Goal: Use online tool/utility: Utilize a website feature to perform a specific function

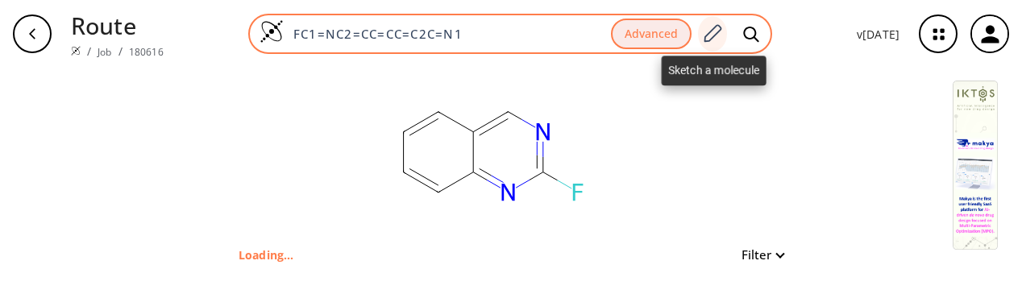
click at [713, 23] on div at bounding box center [712, 33] width 29 height 35
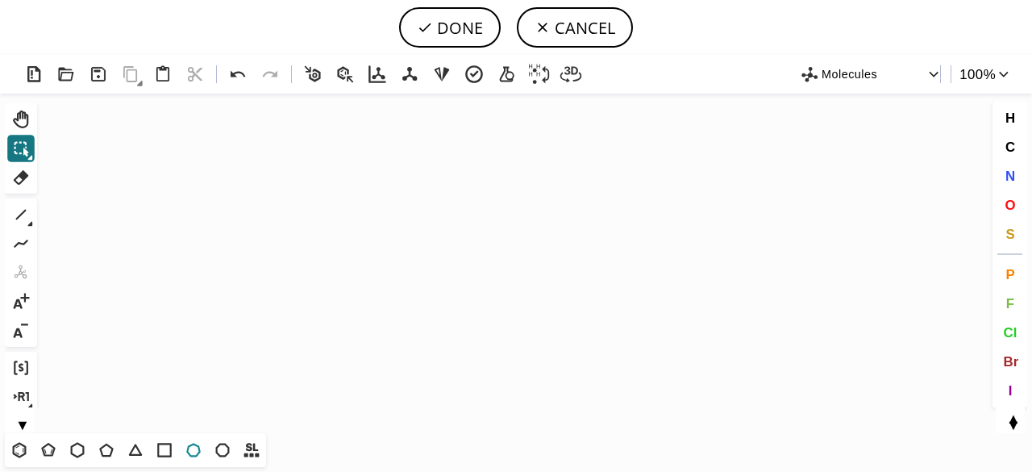
click at [198, 298] on icon at bounding box center [193, 450] width 15 height 14
click at [527, 235] on icon "Created with [PERSON_NAME] 2.3.0" at bounding box center [516, 263] width 945 height 339
click at [23, 214] on icon at bounding box center [20, 214] width 21 height 21
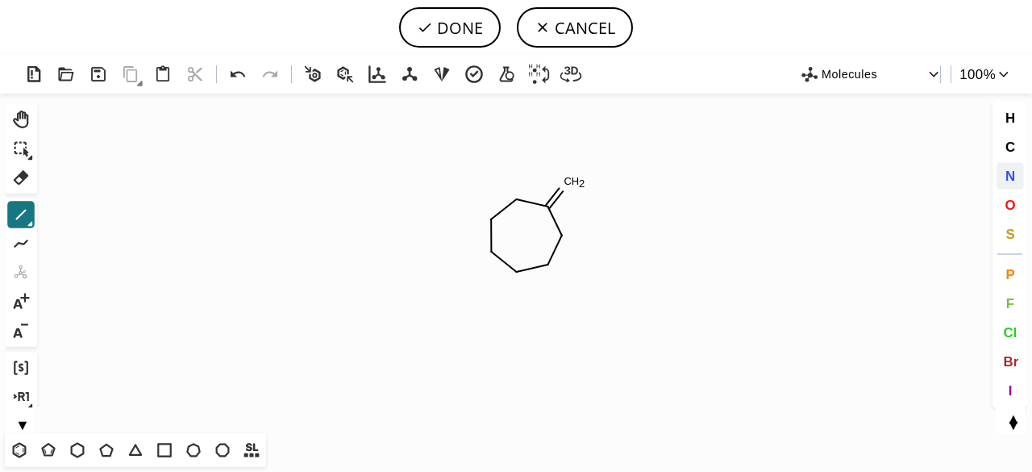
click at [1011, 166] on button "N" at bounding box center [1010, 175] width 27 height 27
click at [515, 277] on tspan "N" at bounding box center [515, 278] width 8 height 12
click at [23, 220] on icon at bounding box center [20, 214] width 21 height 21
click at [1017, 207] on button "O" at bounding box center [1010, 204] width 27 height 27
click at [574, 186] on tspan "O" at bounding box center [574, 186] width 8 height 12
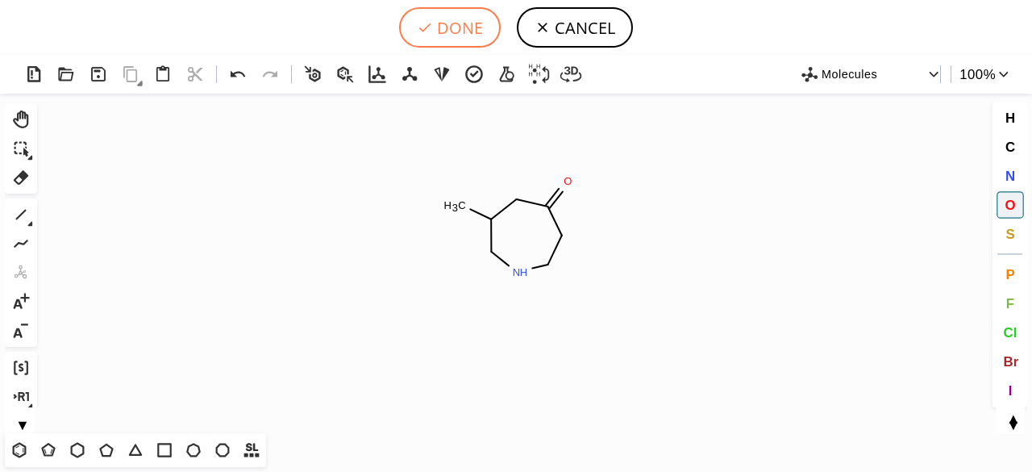
click at [455, 30] on button "DONE" at bounding box center [450, 27] width 102 height 40
type input "C1(C)CNCCC(=O)C1"
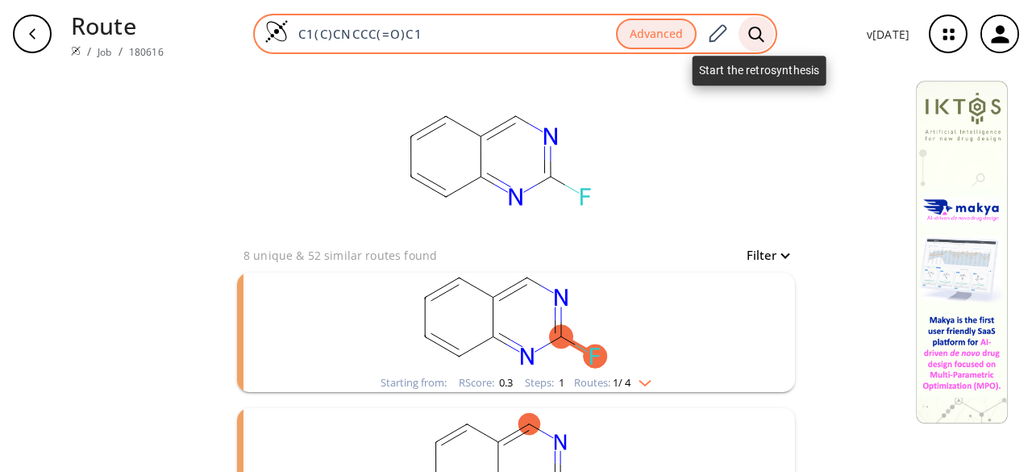
click at [763, 31] on icon at bounding box center [755, 33] width 15 height 15
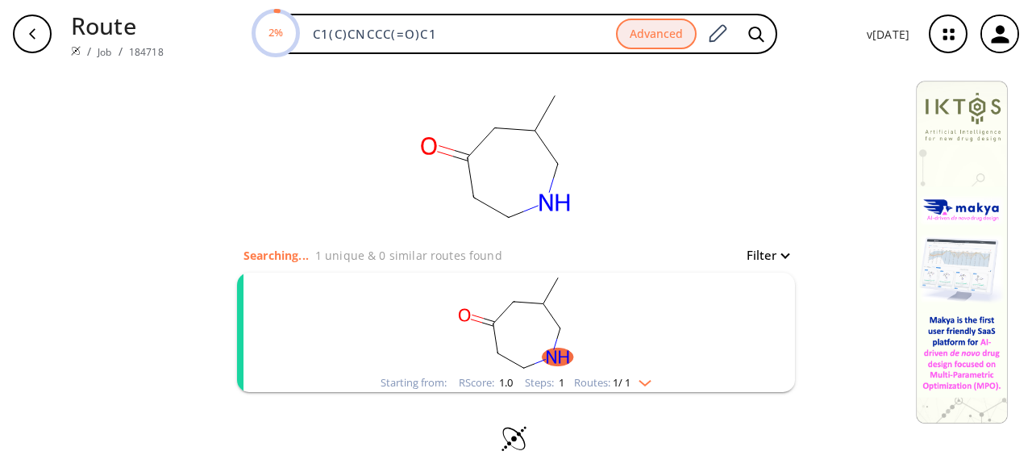
click at [655, 298] on rect "clusters" at bounding box center [515, 323] width 419 height 101
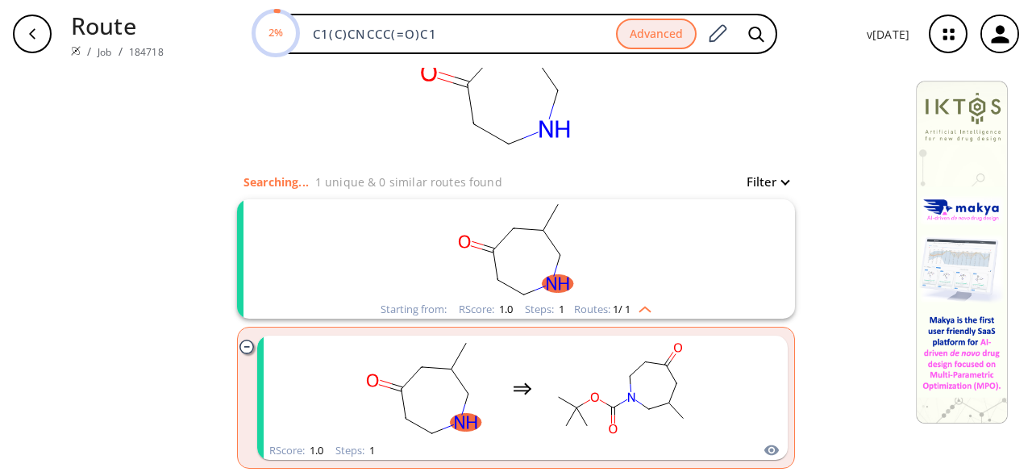
scroll to position [158, 0]
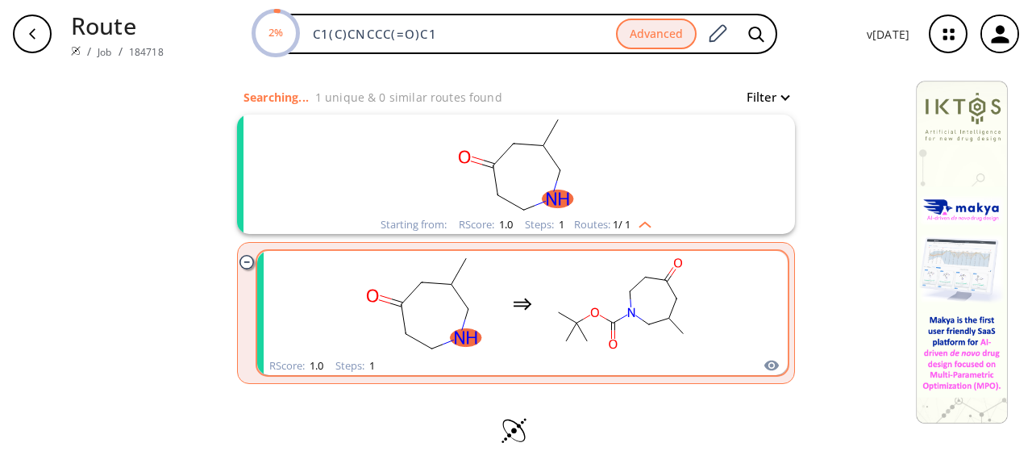
click at [548, 298] on rect "clusters" at bounding box center [620, 303] width 145 height 101
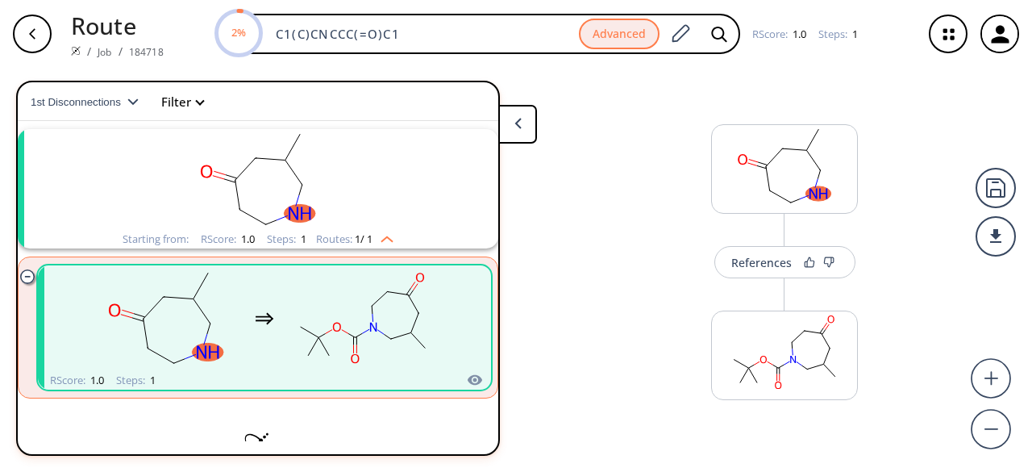
scroll to position [36, 0]
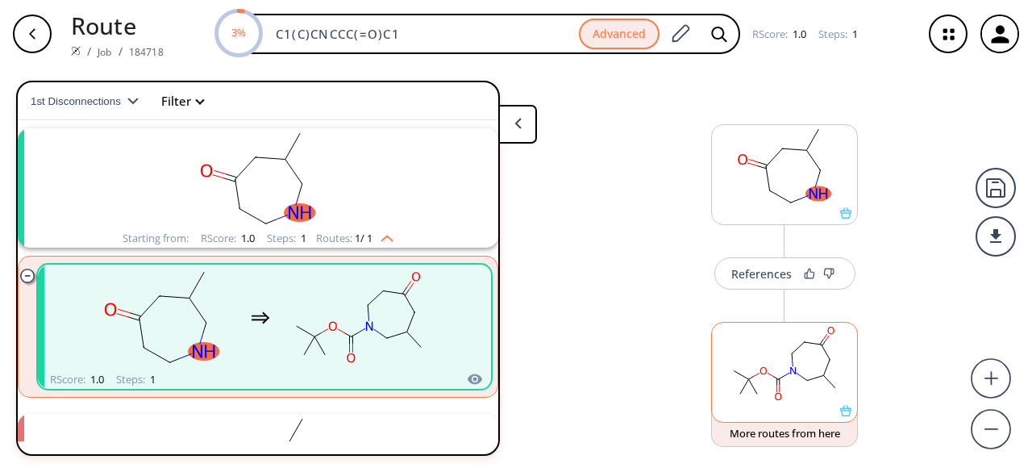
click at [806, 298] on rect at bounding box center [784, 364] width 145 height 82
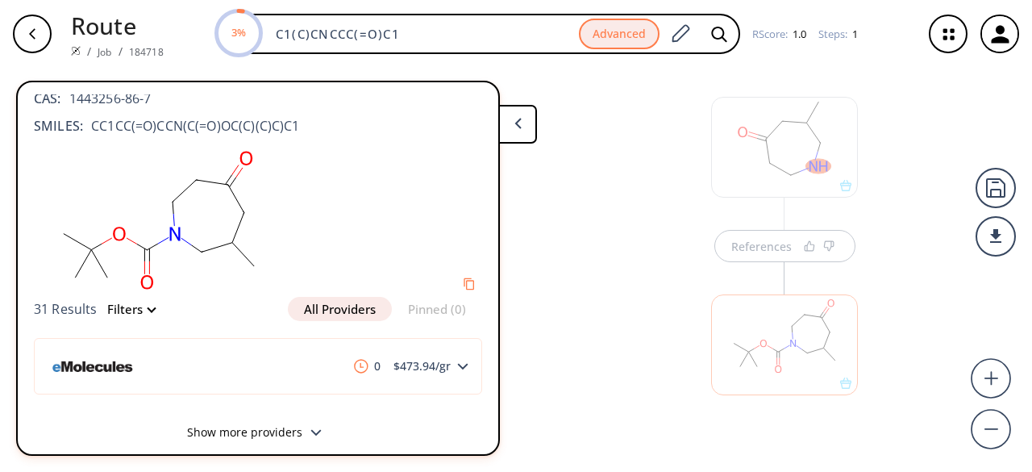
scroll to position [34, 0]
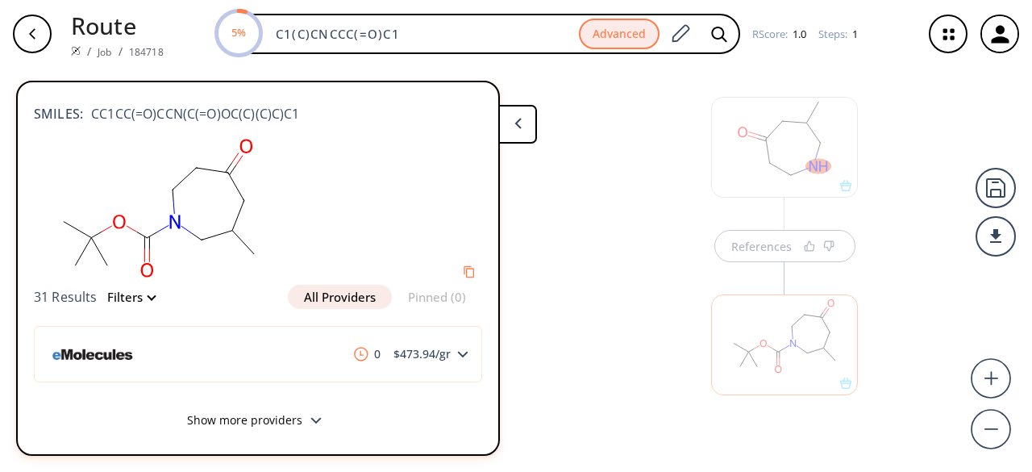
click at [310, 298] on polygon at bounding box center [315, 420] width 10 height 6
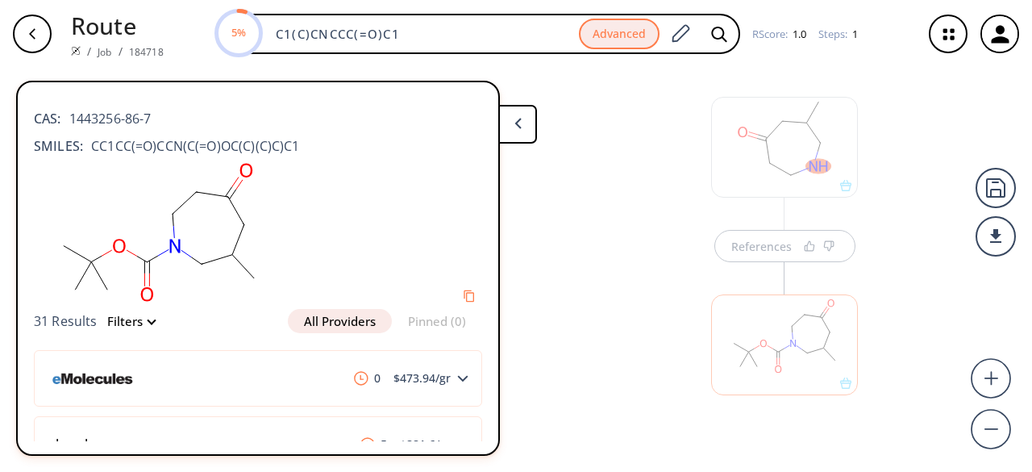
scroll to position [0, 0]
click at [34, 22] on div "button" at bounding box center [32, 34] width 39 height 39
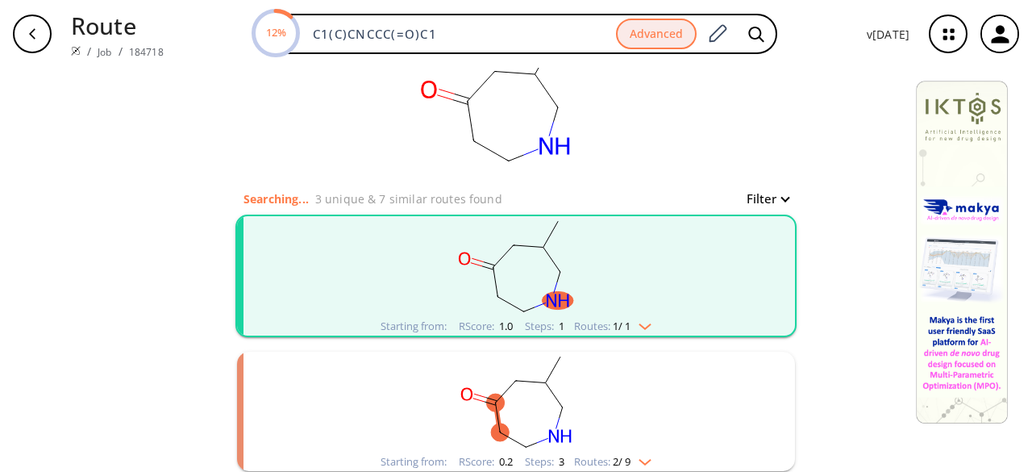
scroll to position [81, 0]
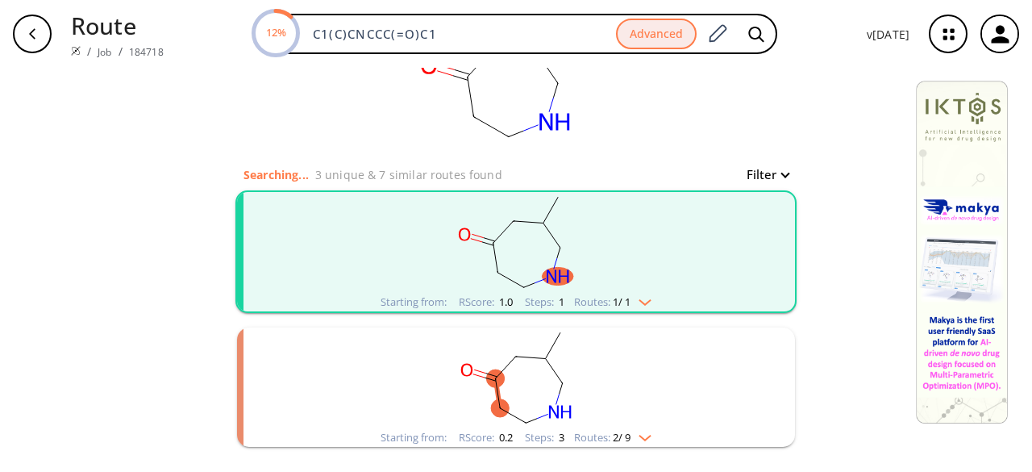
click at [656, 260] on rect "clusters" at bounding box center [515, 242] width 419 height 101
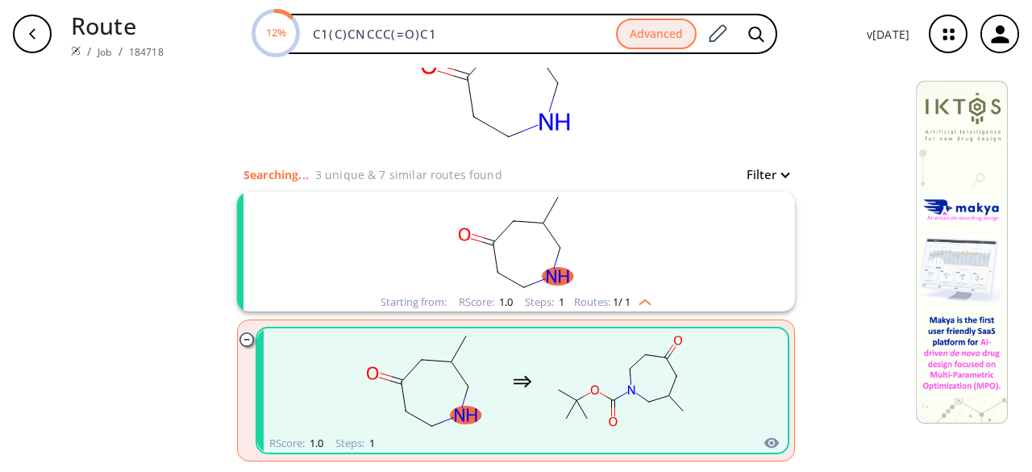
click at [660, 298] on rect "clusters" at bounding box center [620, 381] width 145 height 101
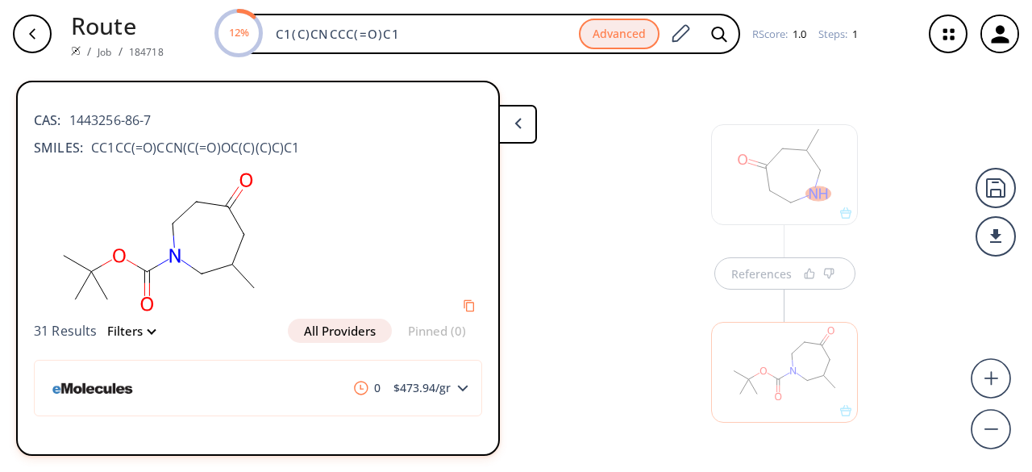
scroll to position [27, 0]
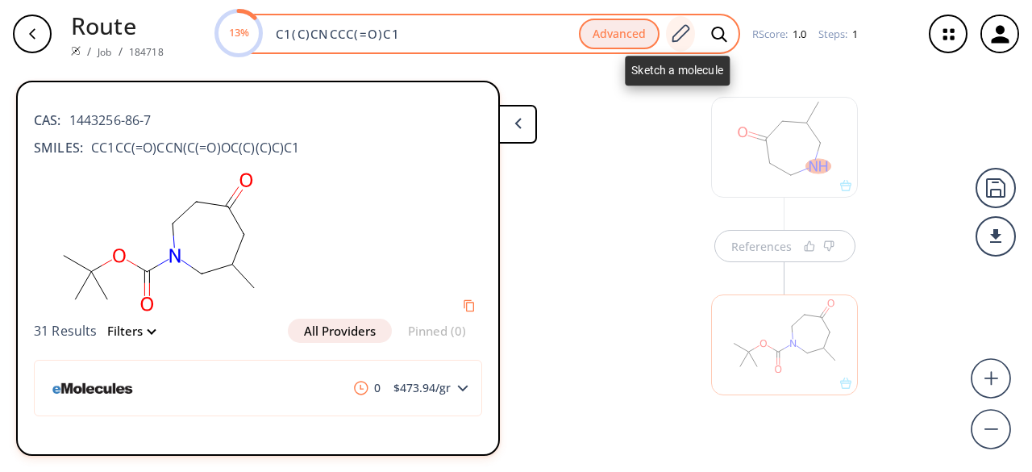
click at [674, 28] on icon at bounding box center [680, 33] width 22 height 21
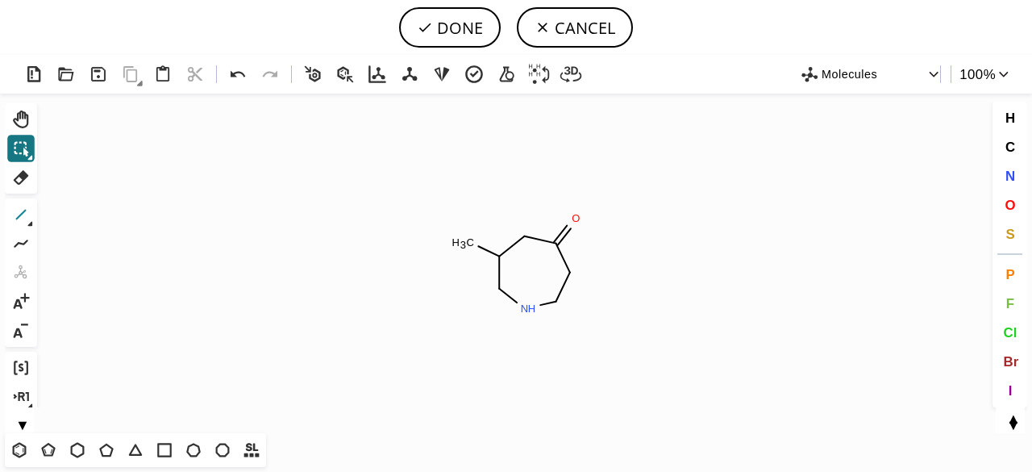
click at [27, 207] on icon at bounding box center [20, 214] width 21 height 21
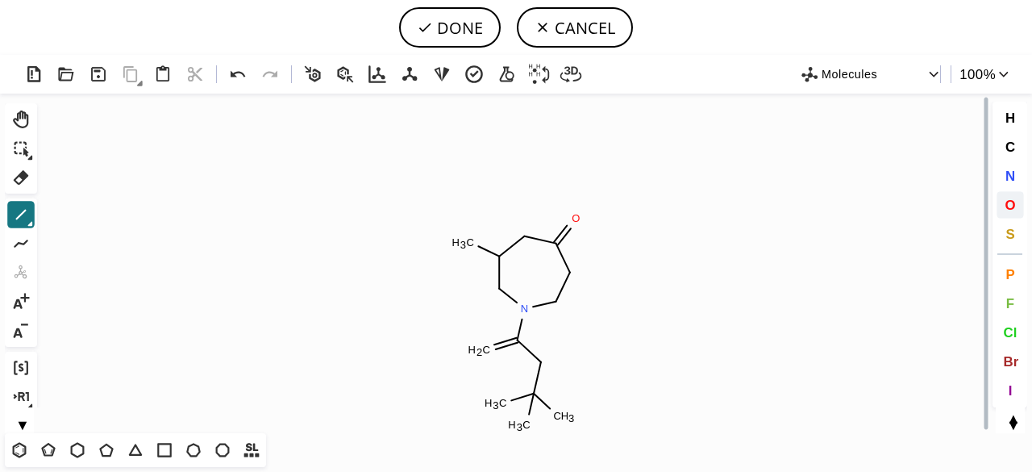
click at [1006, 205] on span "O" at bounding box center [1010, 204] width 10 height 15
click at [475, 298] on tspan "O" at bounding box center [475, 351] width 8 height 12
click at [540, 298] on tspan "O" at bounding box center [540, 363] width 8 height 12
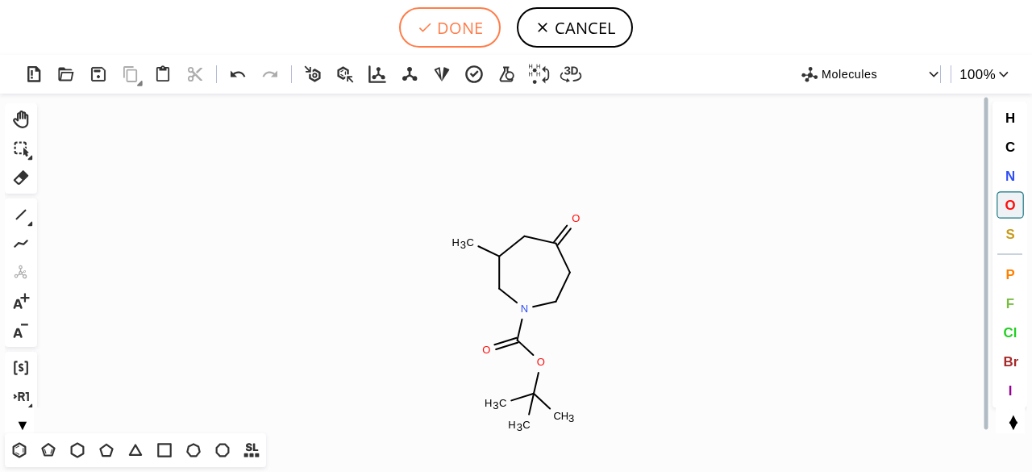
click at [459, 27] on button "DONE" at bounding box center [450, 27] width 102 height 40
type input "C1(CC(=O)CCN(C(OC(C)(C)C)=O)C1)C"
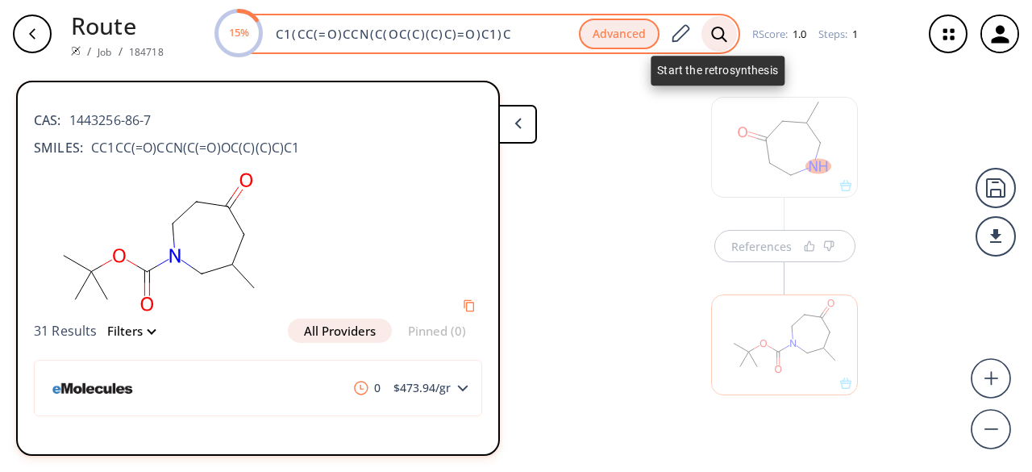
click at [706, 33] on div at bounding box center [719, 33] width 35 height 35
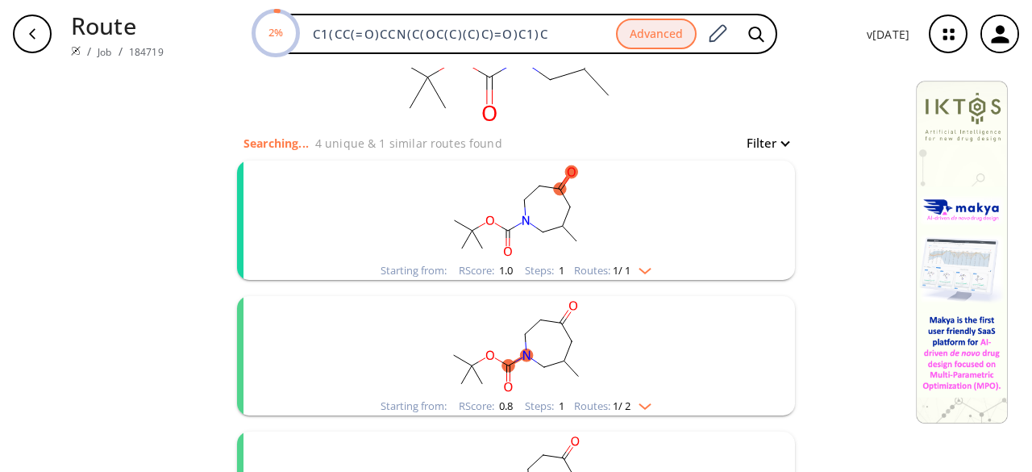
scroll to position [161, 0]
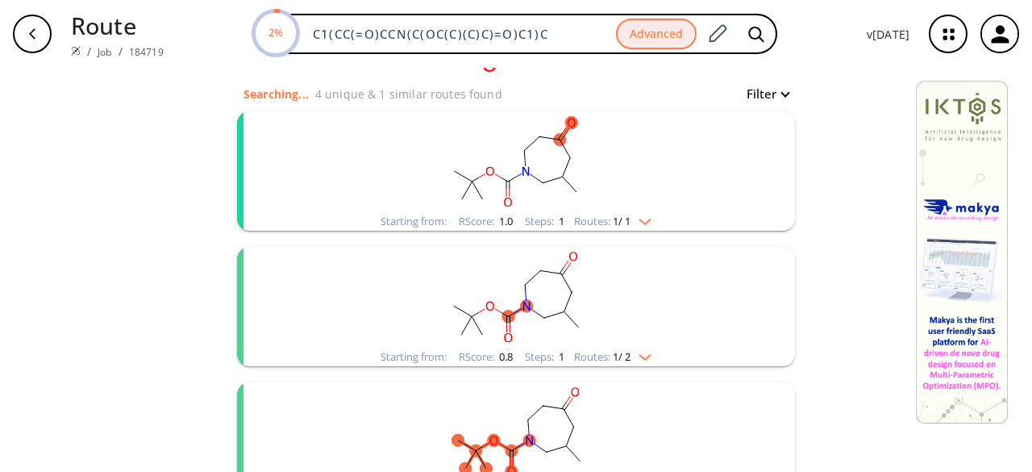
click at [618, 178] on rect "clusters" at bounding box center [515, 161] width 419 height 101
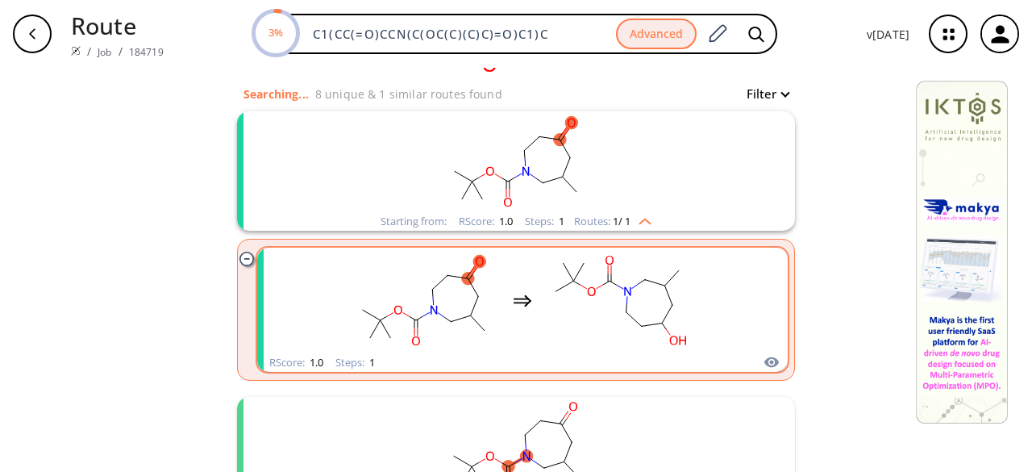
click at [541, 298] on div "clusters" at bounding box center [523, 301] width 342 height 106
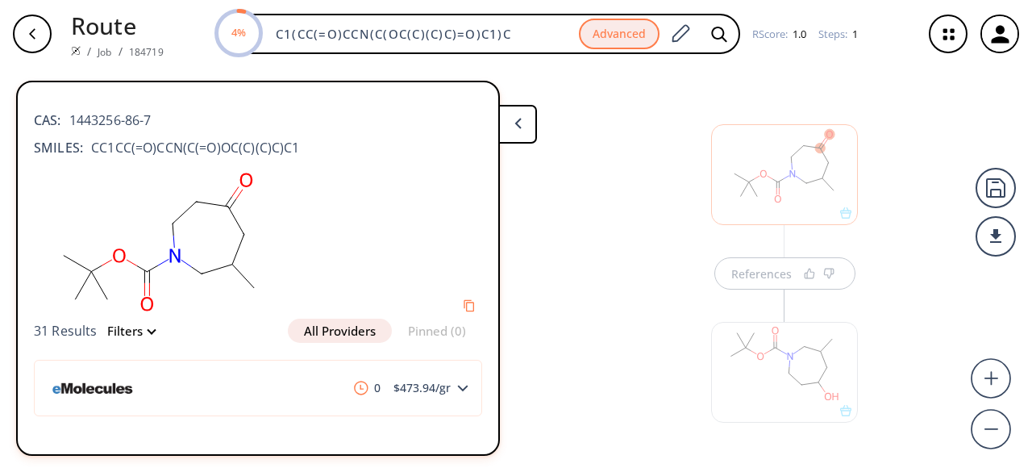
scroll to position [27, 0]
click at [751, 298] on div at bounding box center [784, 344] width 147 height 101
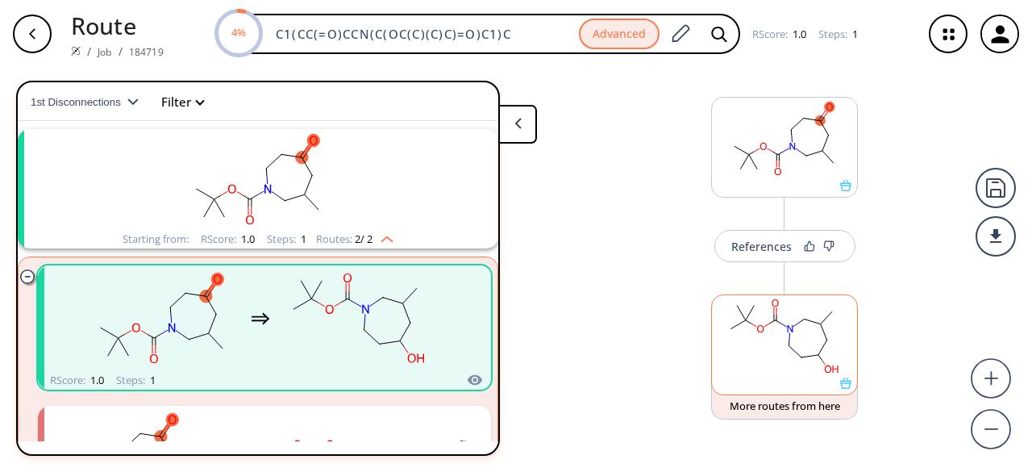
scroll to position [36, 0]
click at [750, 298] on rect at bounding box center [784, 336] width 145 height 82
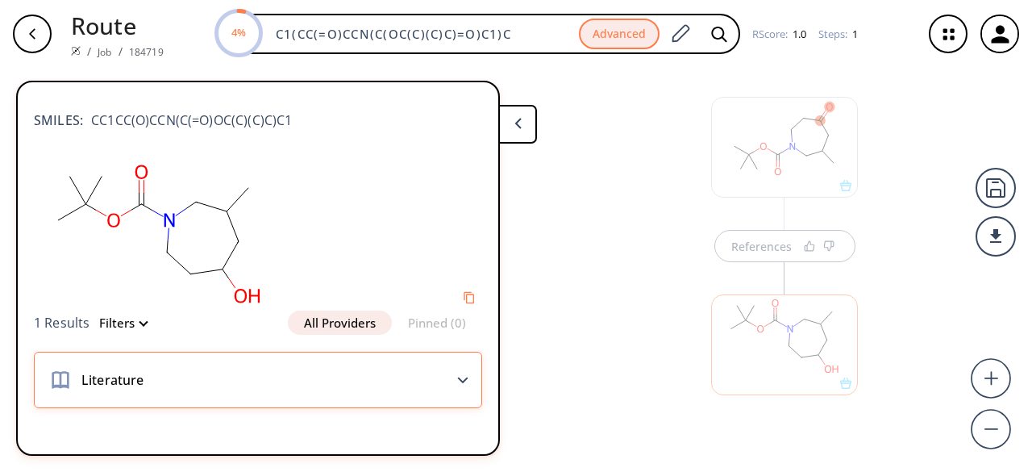
click at [469, 298] on div "Literature" at bounding box center [258, 380] width 448 height 56
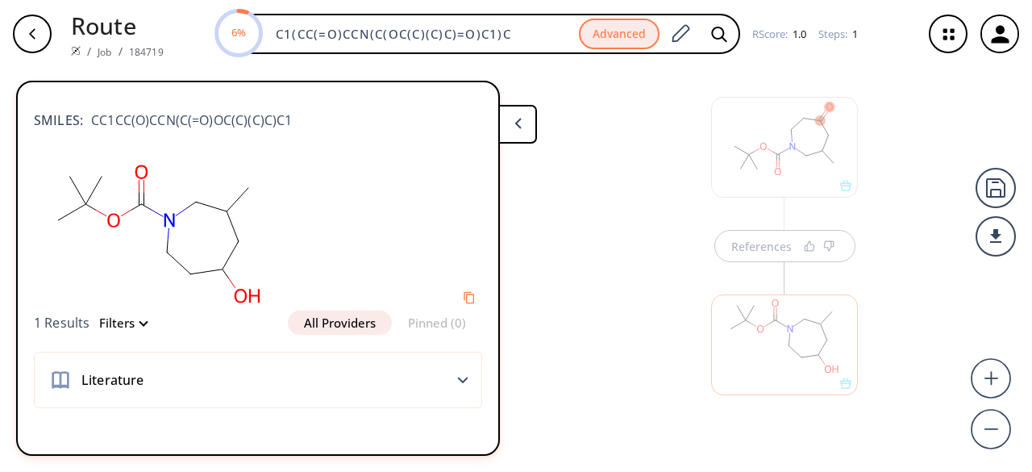
click at [514, 118] on icon at bounding box center [517, 123] width 7 height 11
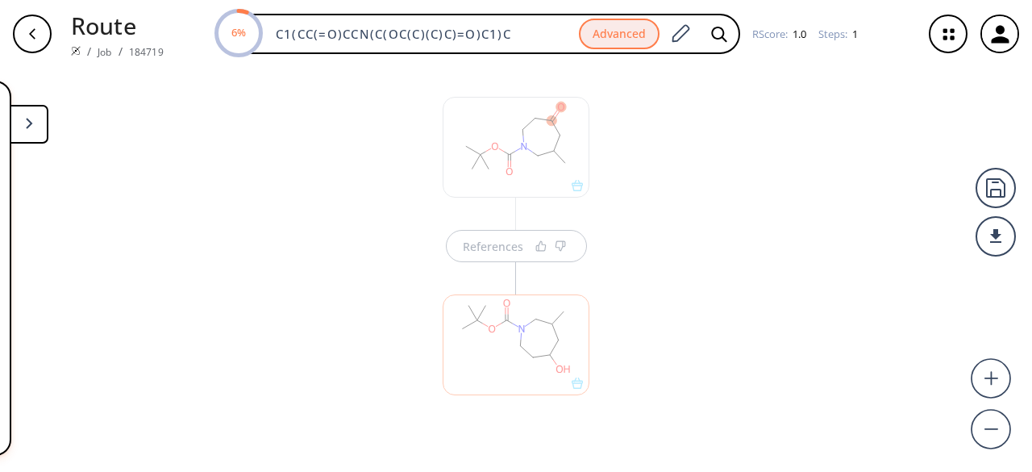
click at [32, 40] on icon "button" at bounding box center [32, 33] width 13 height 13
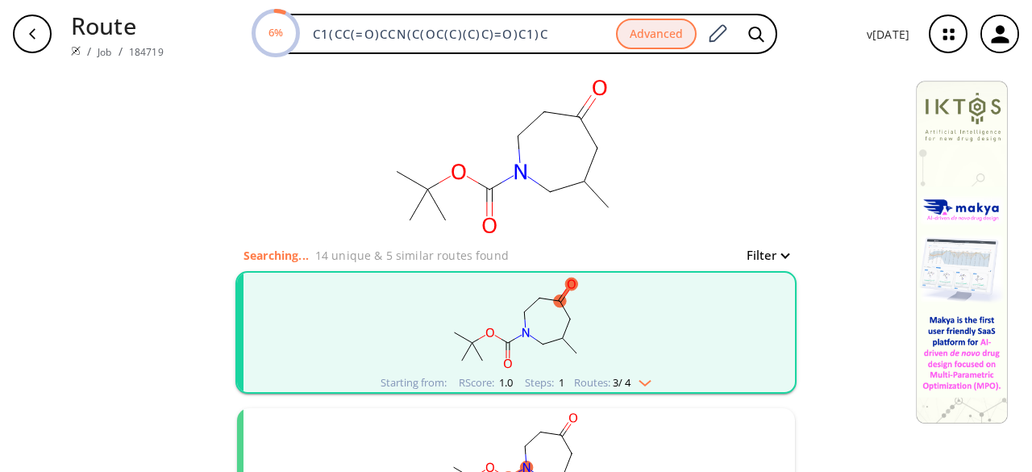
scroll to position [242, 0]
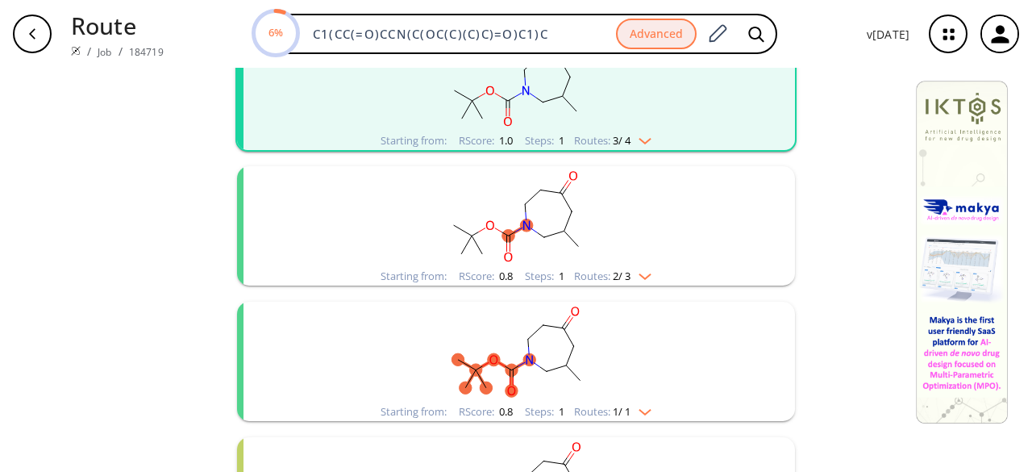
click at [428, 241] on rect "clusters" at bounding box center [515, 216] width 419 height 101
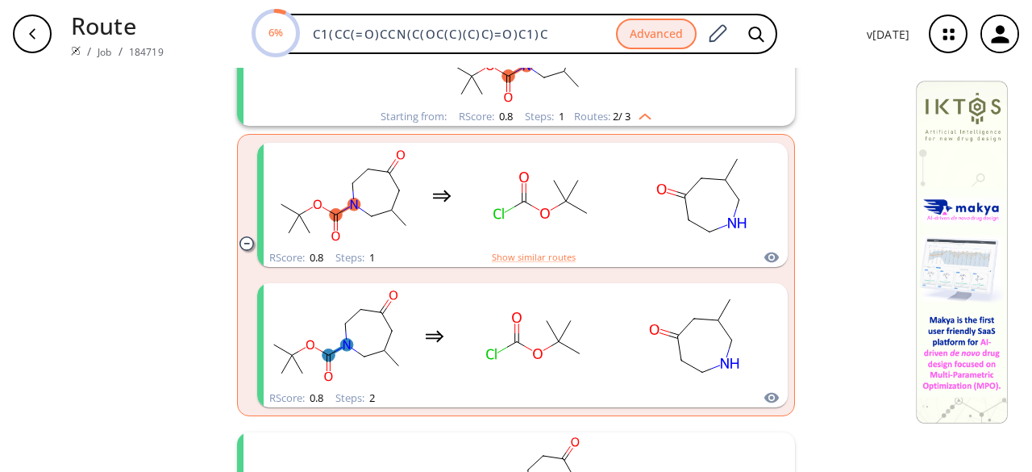
scroll to position [403, 0]
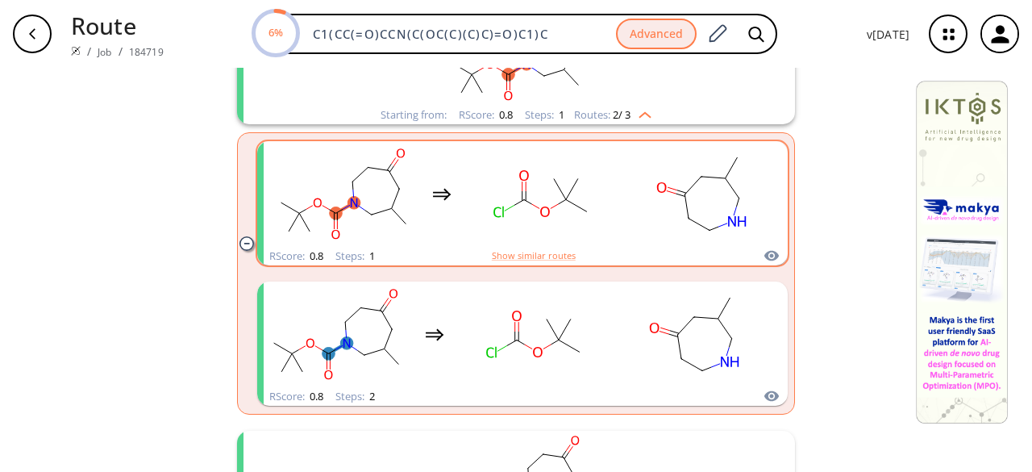
click at [500, 219] on rect "clusters" at bounding box center [540, 194] width 145 height 101
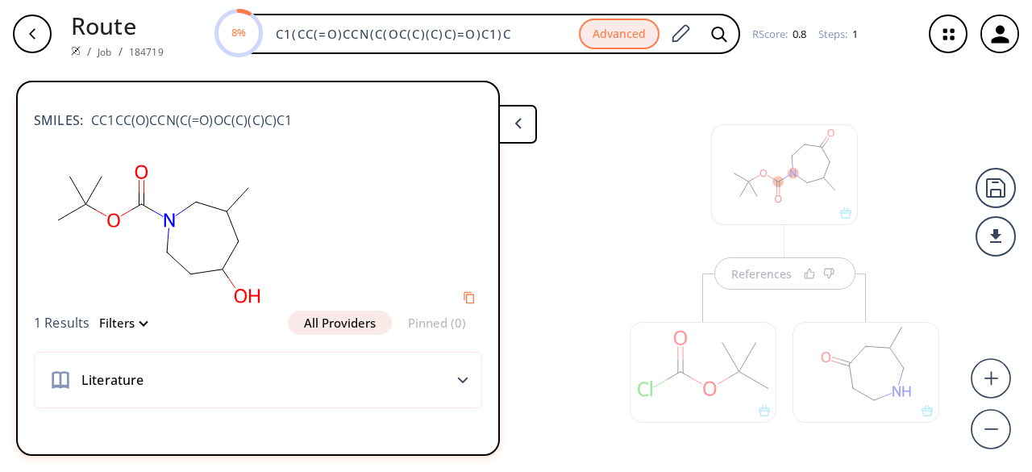
click at [36, 40] on div "button" at bounding box center [32, 34] width 39 height 39
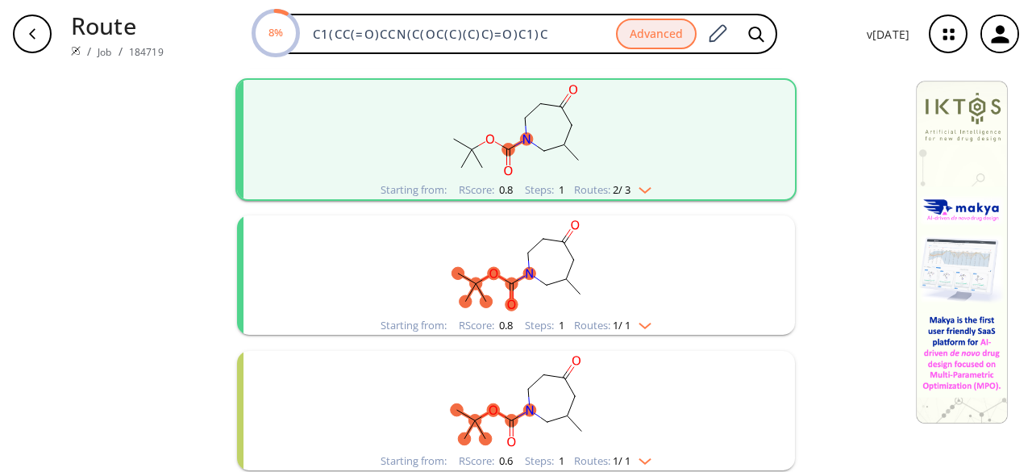
scroll to position [403, 0]
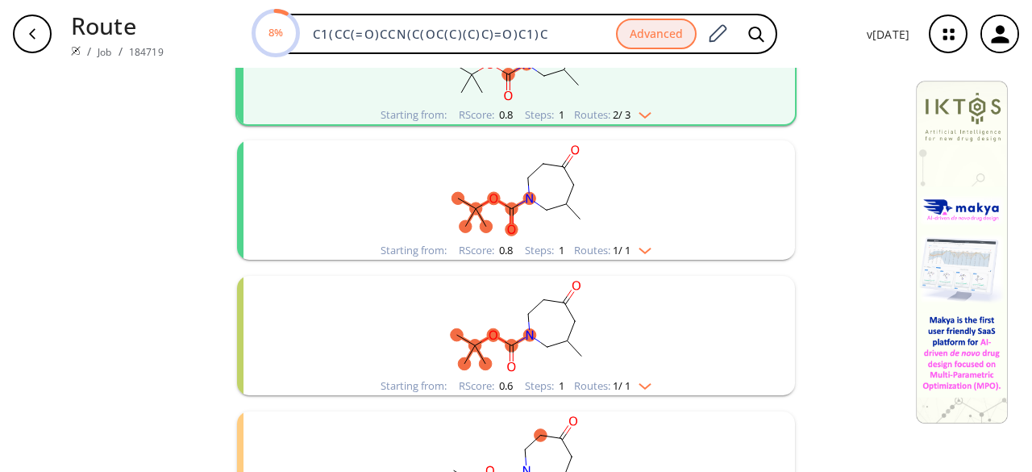
click at [492, 186] on rect "clusters" at bounding box center [515, 190] width 419 height 101
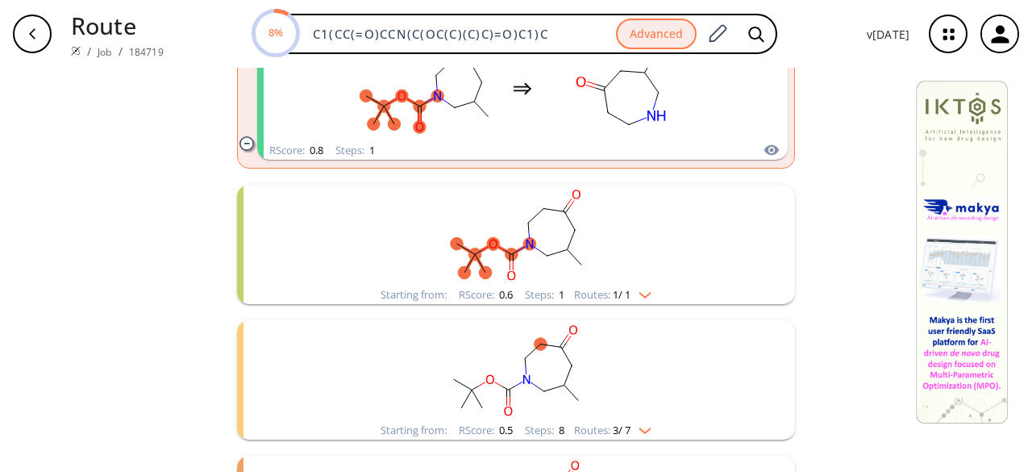
scroll to position [645, 0]
click at [490, 187] on rect "clusters" at bounding box center [515, 234] width 419 height 101
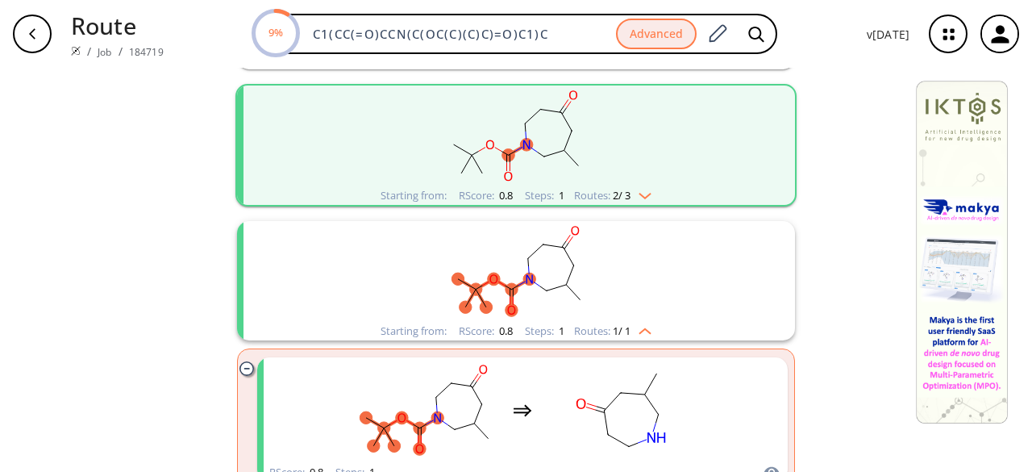
scroll to position [161, 0]
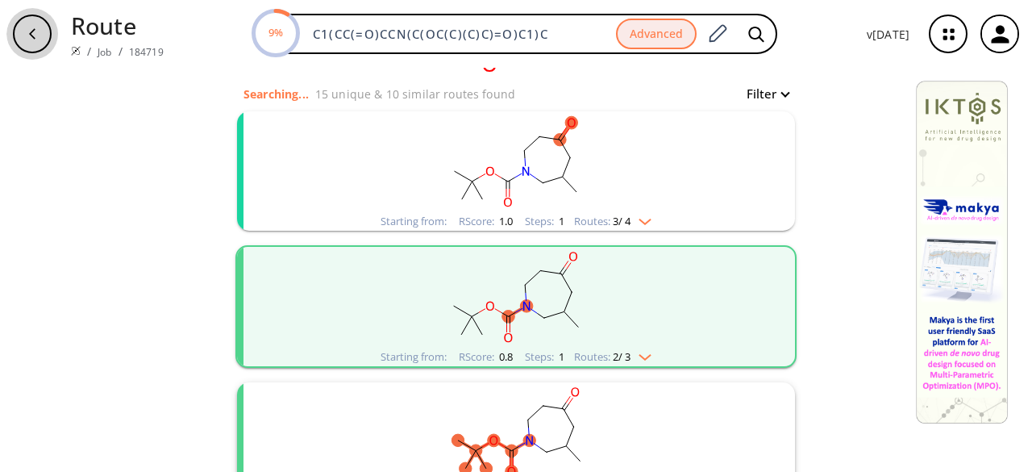
click at [41, 31] on div "button" at bounding box center [32, 34] width 39 height 39
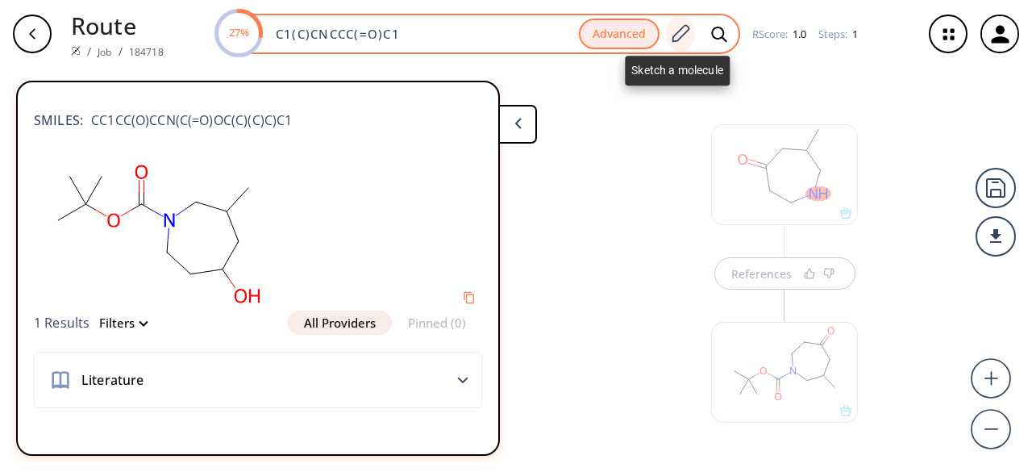
click at [681, 44] on div at bounding box center [680, 33] width 29 height 35
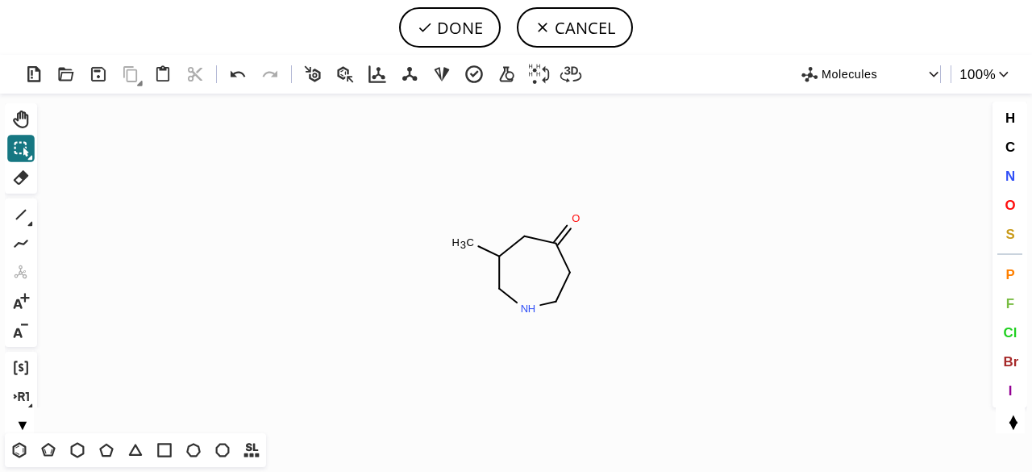
click at [25, 206] on icon at bounding box center [20, 214] width 21 height 21
drag, startPoint x: 567, startPoint y: 232, endPoint x: 518, endPoint y: 248, distance: 50.7
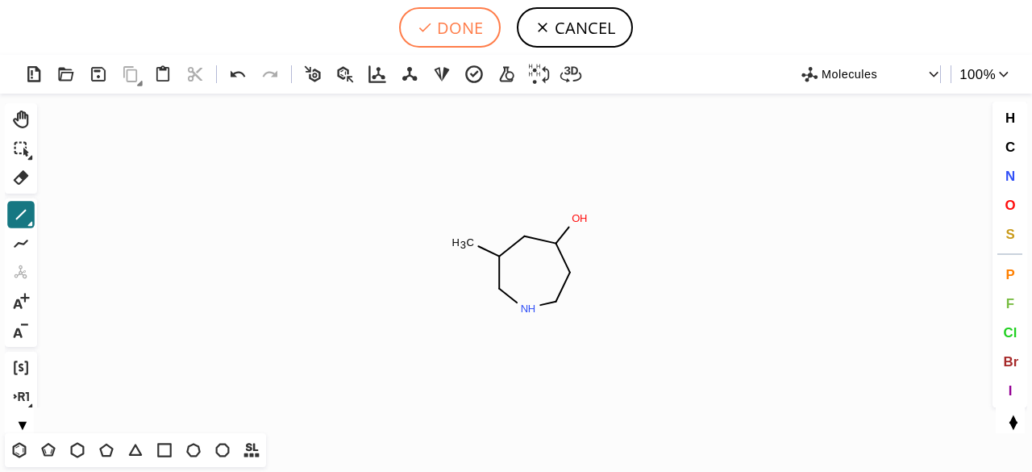
click at [468, 31] on button "DONE" at bounding box center [450, 27] width 102 height 40
type input "C1(CC(O)CCNC1)C"
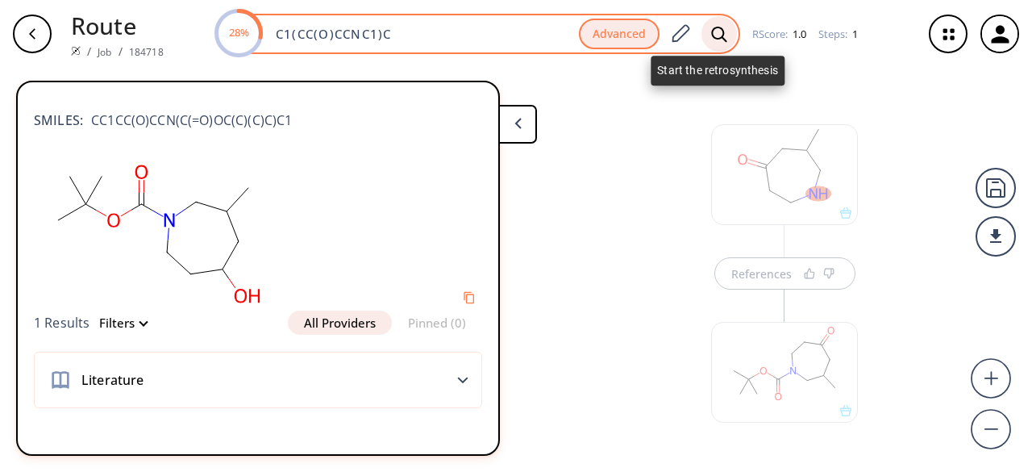
click at [714, 35] on icon at bounding box center [719, 34] width 16 height 17
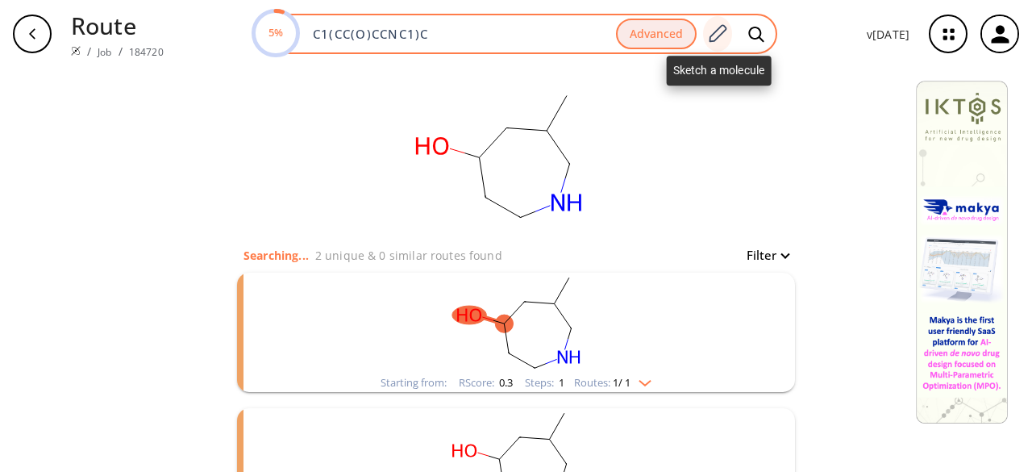
click at [723, 31] on icon at bounding box center [717, 33] width 22 height 21
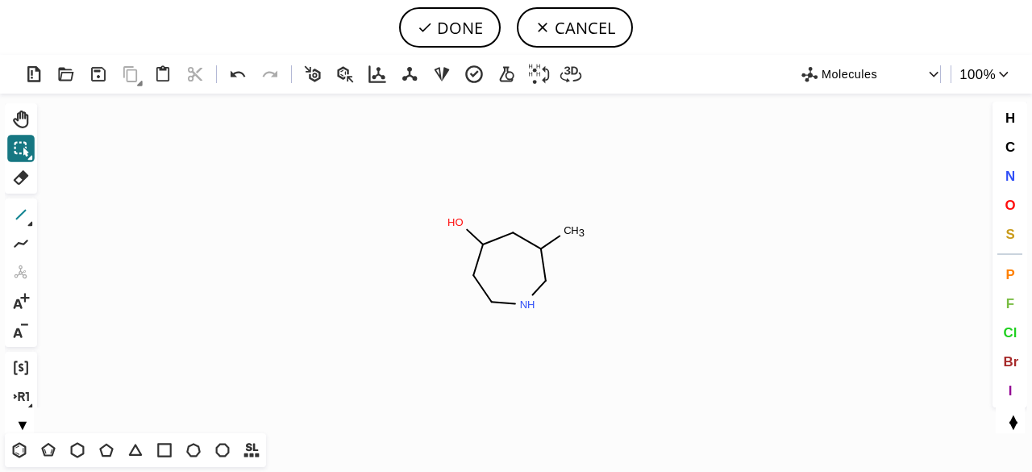
click at [25, 214] on icon at bounding box center [20, 214] width 21 height 21
drag, startPoint x: 577, startPoint y: 376, endPoint x: 587, endPoint y: 389, distance: 16.8
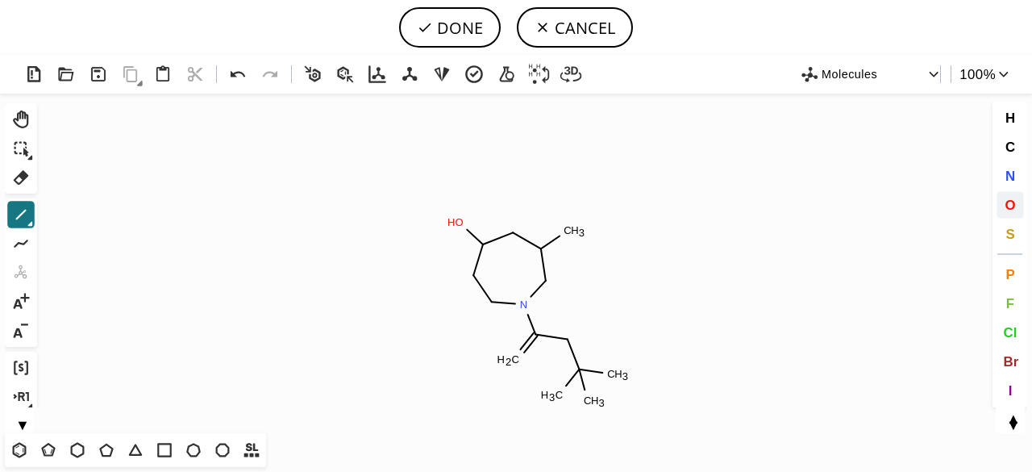
click at [1011, 203] on span "O" at bounding box center [1010, 204] width 10 height 15
click at [568, 298] on tspan "O" at bounding box center [568, 343] width 8 height 12
click at [523, 298] on tspan "O" at bounding box center [523, 364] width 8 height 12
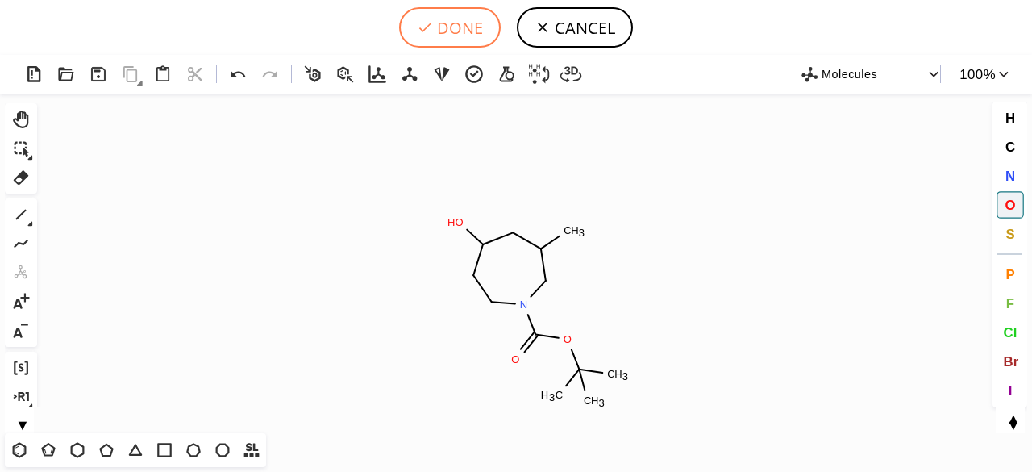
click at [461, 31] on button "DONE" at bounding box center [450, 27] width 102 height 40
type input "C1(C)CN(C(OC(C)(C)C)=O)CCC(O)C1"
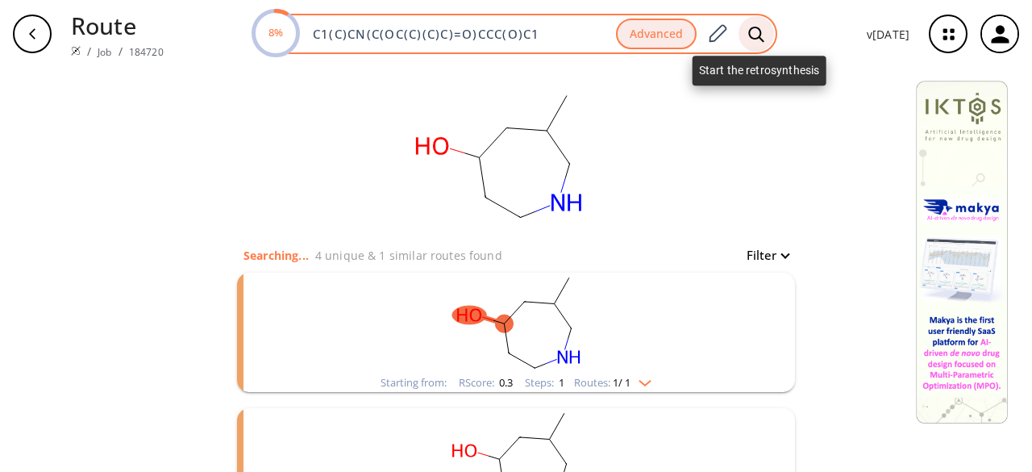
click at [764, 38] on icon at bounding box center [756, 34] width 16 height 17
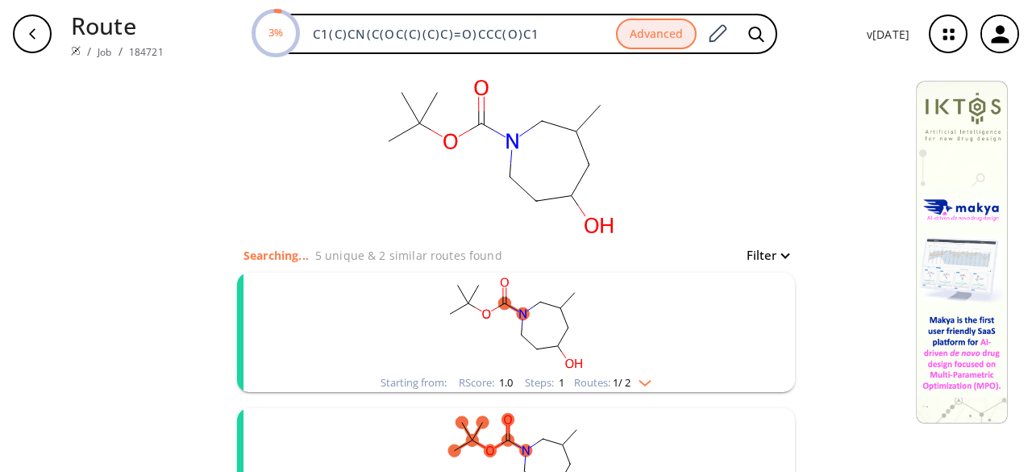
click at [618, 298] on rect "clusters" at bounding box center [515, 323] width 419 height 101
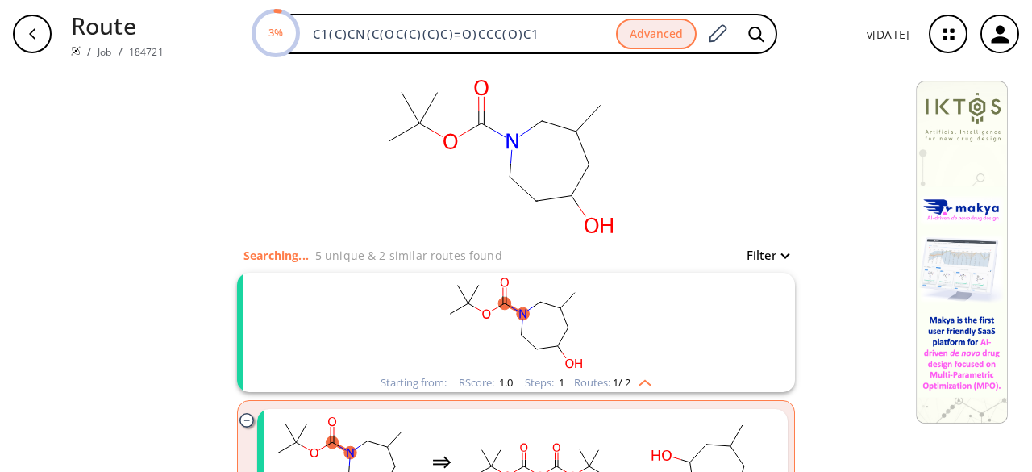
scroll to position [323, 0]
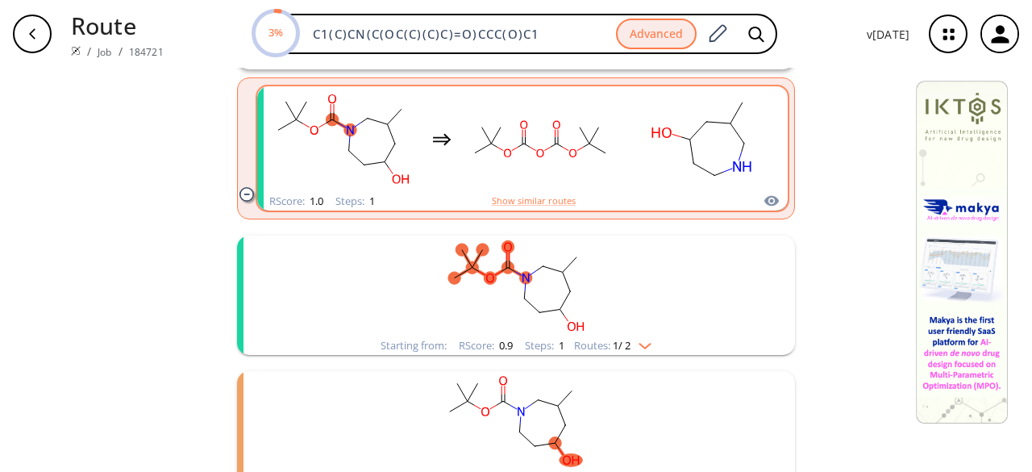
click at [655, 160] on rect "clusters" at bounding box center [701, 139] width 145 height 101
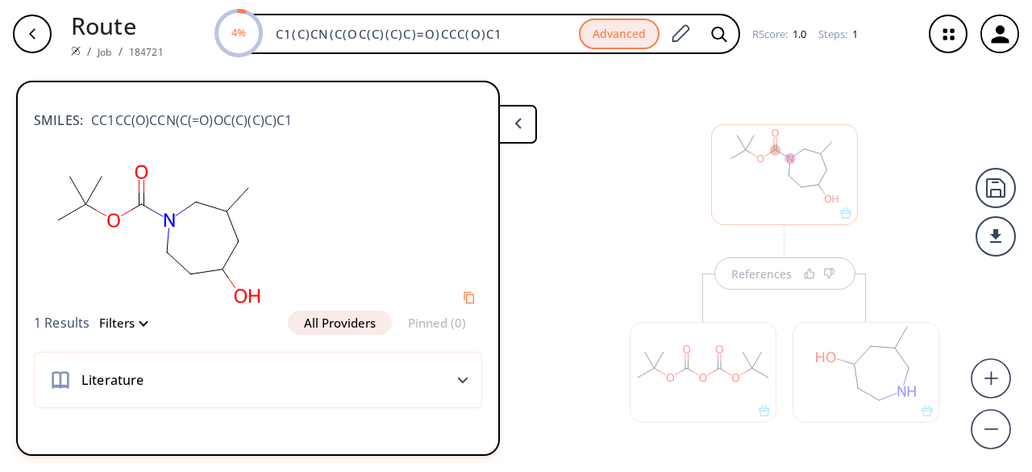
scroll to position [27, 0]
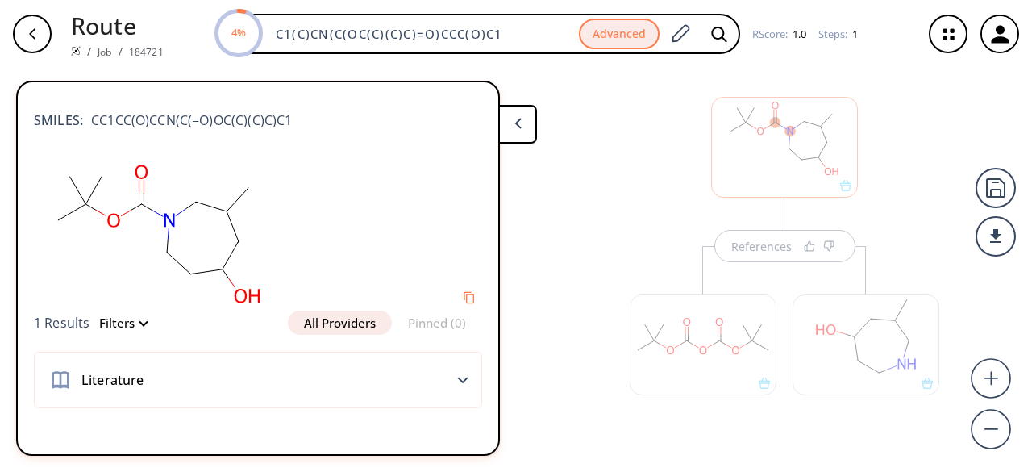
click at [811, 298] on div at bounding box center [866, 344] width 147 height 101
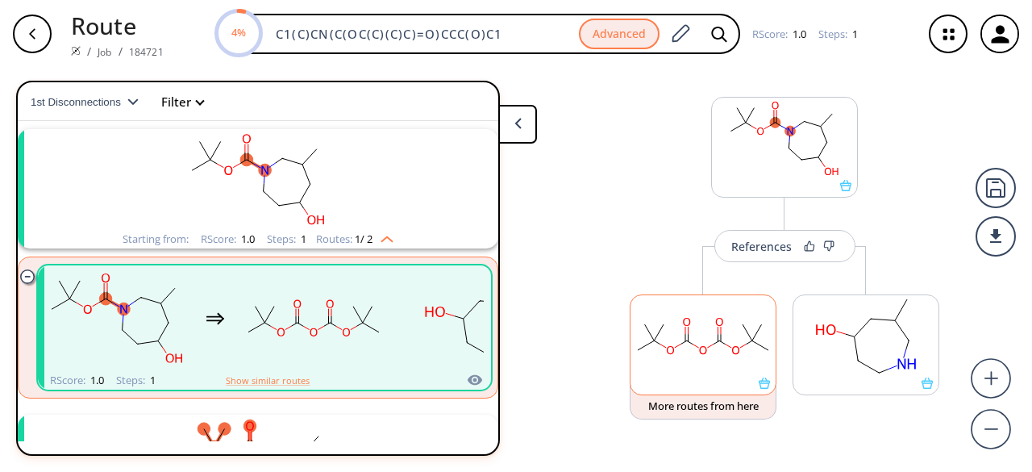
scroll to position [36, 0]
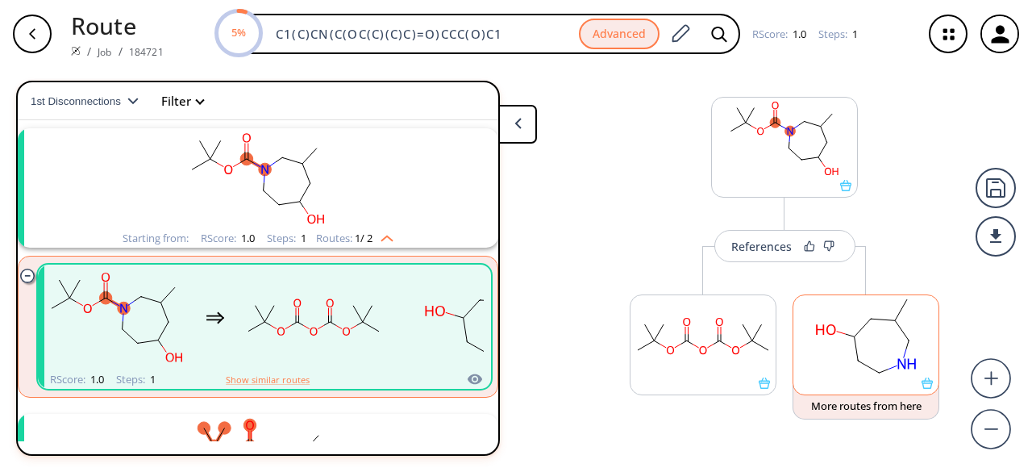
click at [834, 298] on rect at bounding box center [865, 336] width 145 height 82
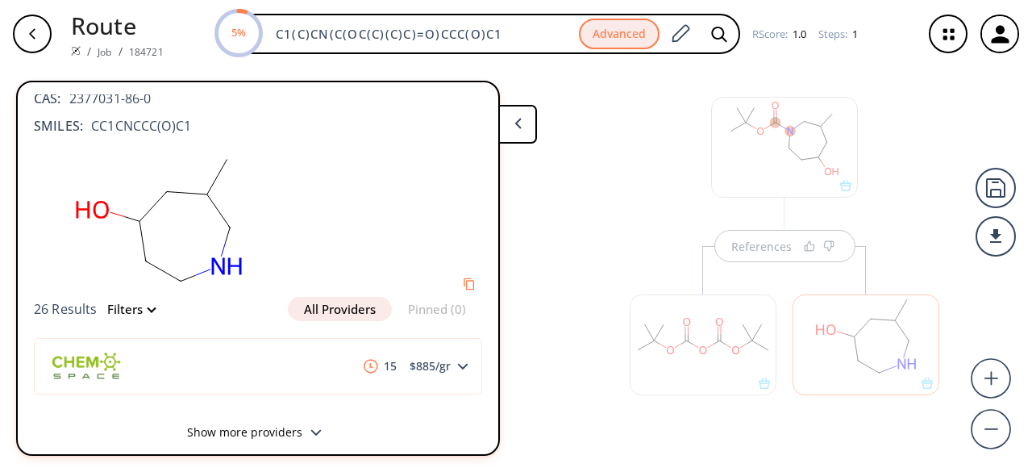
scroll to position [34, 0]
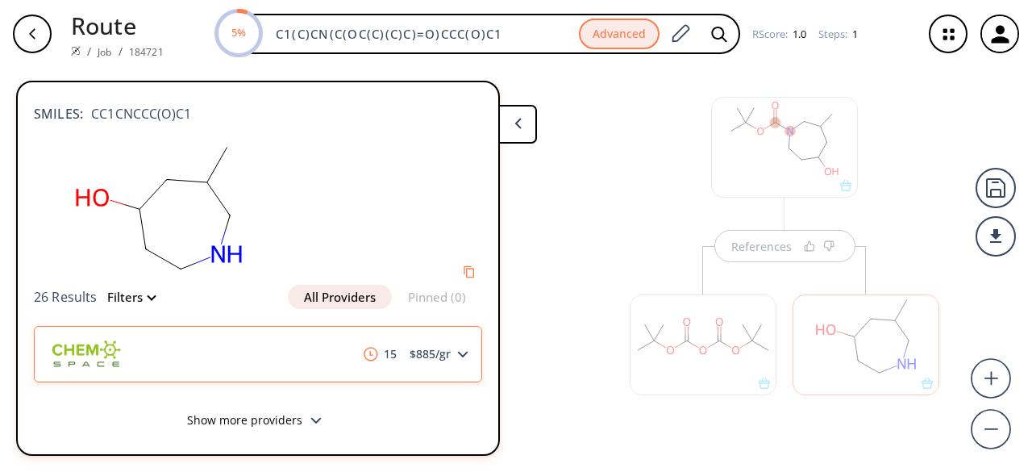
click at [457, 298] on icon at bounding box center [462, 354] width 11 height 7
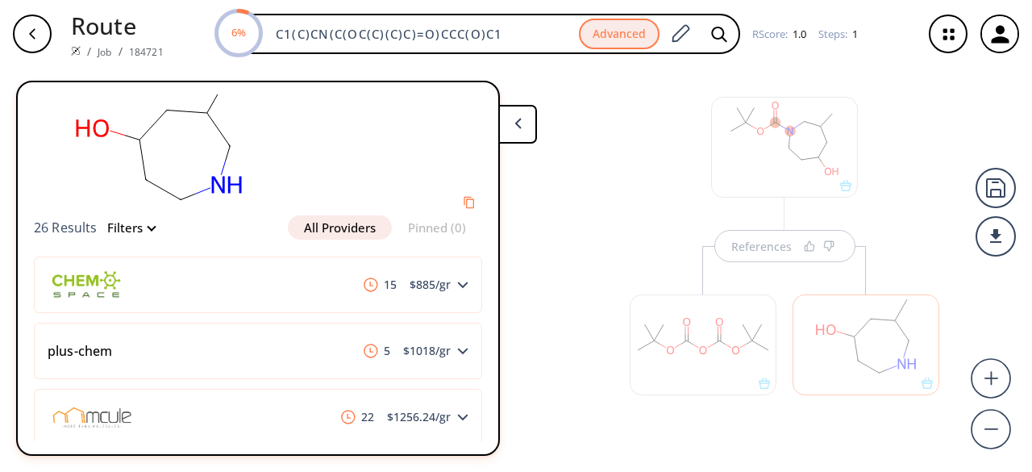
scroll to position [77, 0]
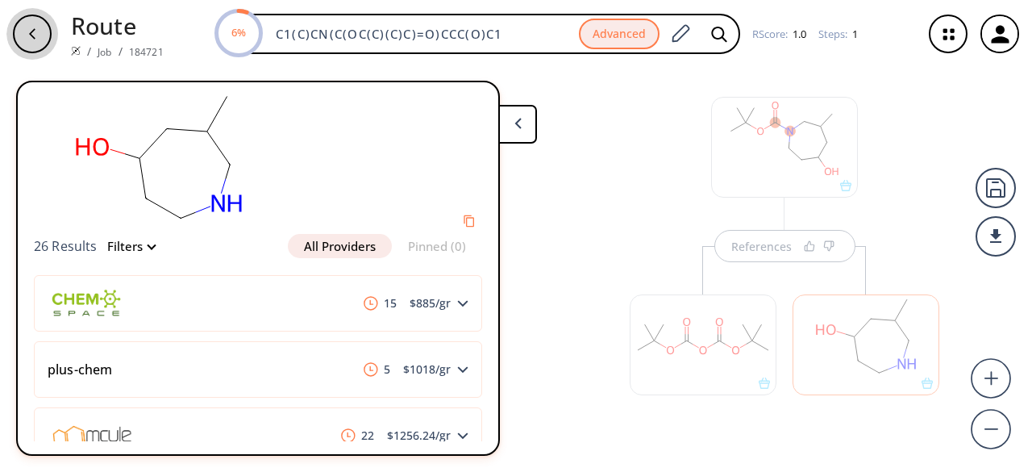
click at [40, 32] on div "button" at bounding box center [32, 34] width 39 height 39
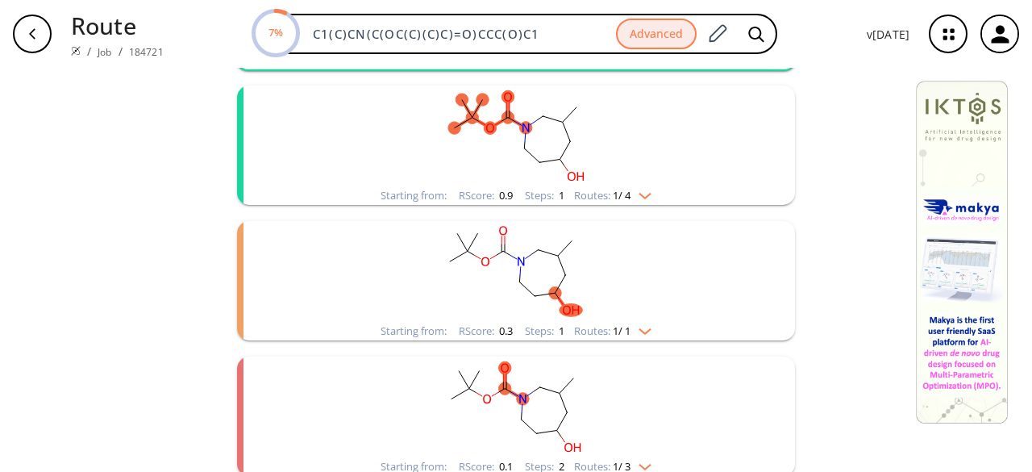
scroll to position [242, 0]
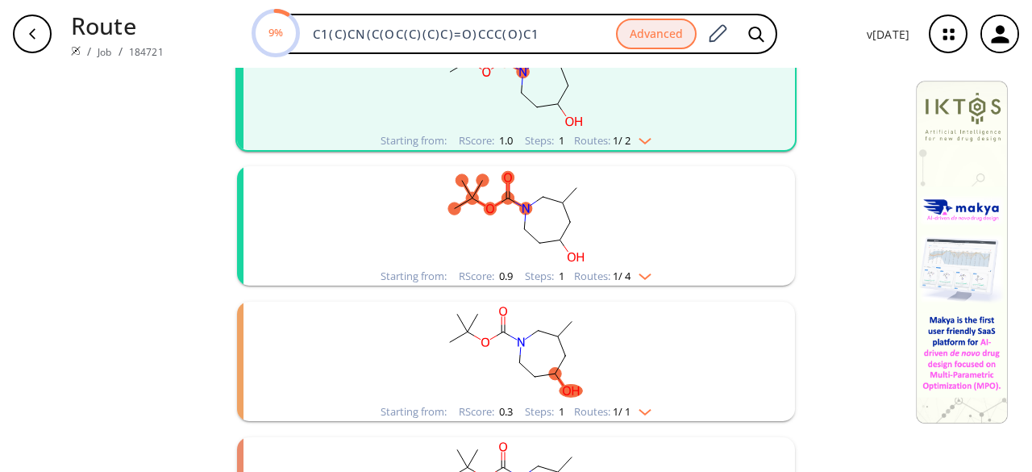
click at [529, 254] on rect "clusters" at bounding box center [515, 216] width 419 height 101
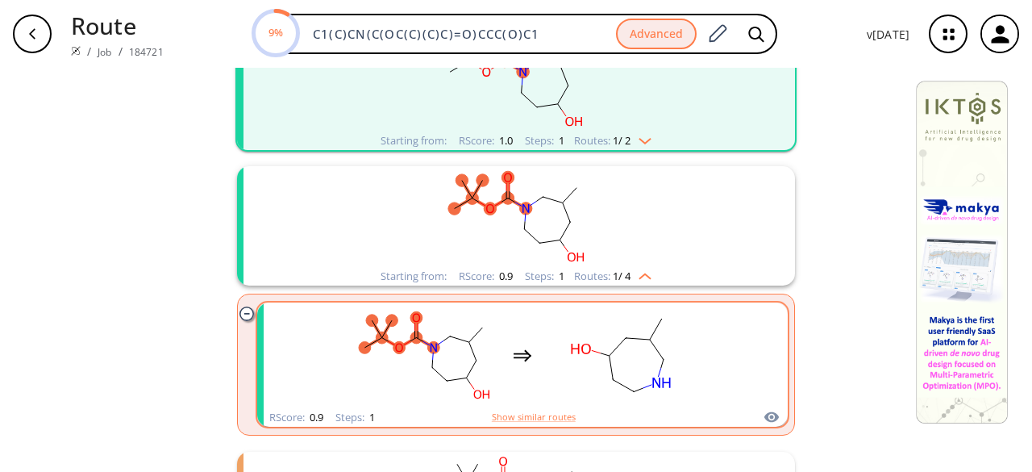
click at [563, 298] on rect "clusters" at bounding box center [620, 355] width 145 height 101
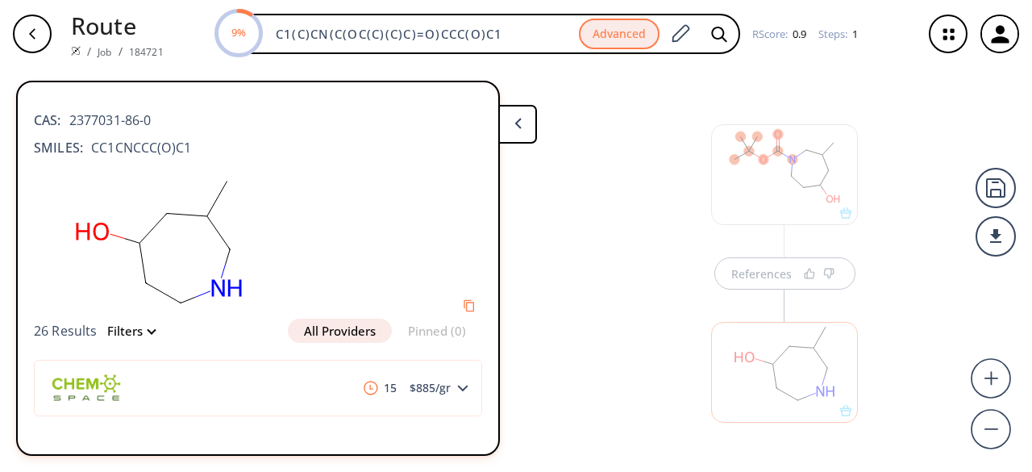
click at [748, 298] on div at bounding box center [784, 372] width 147 height 101
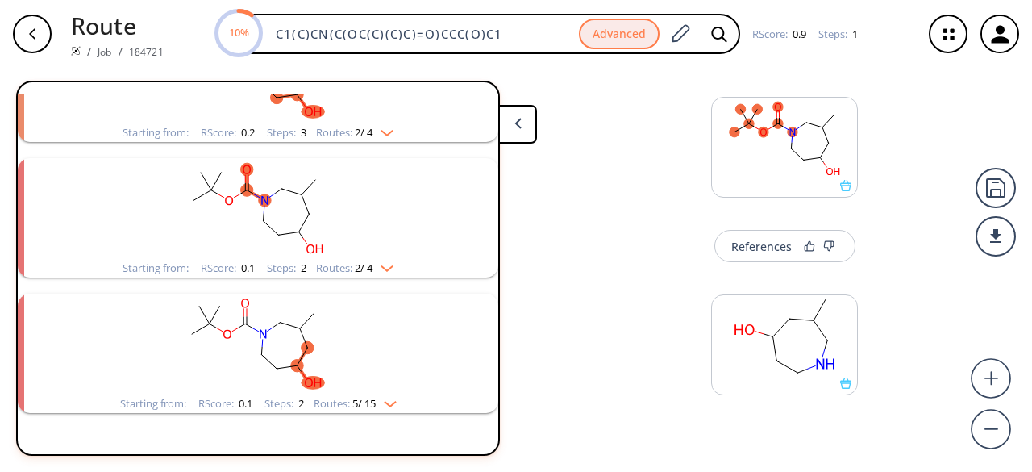
scroll to position [898, 0]
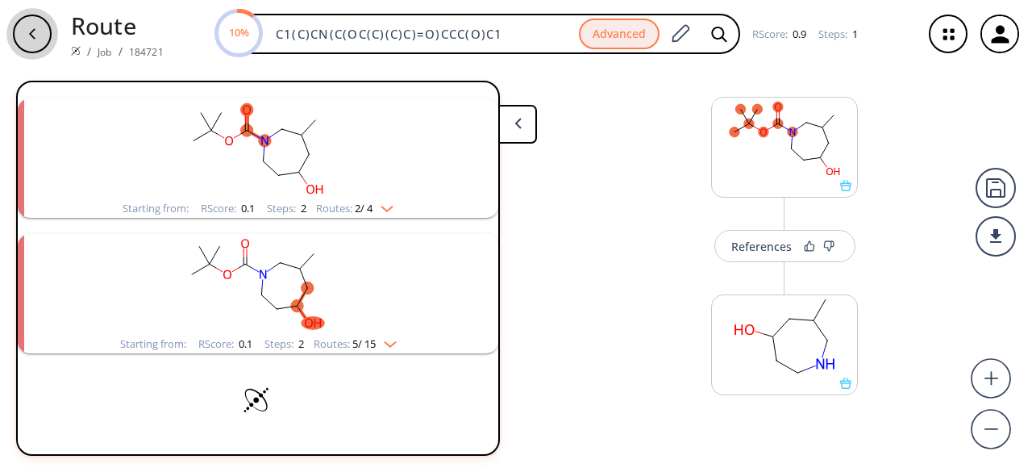
click at [35, 34] on icon "button" at bounding box center [32, 33] width 13 height 13
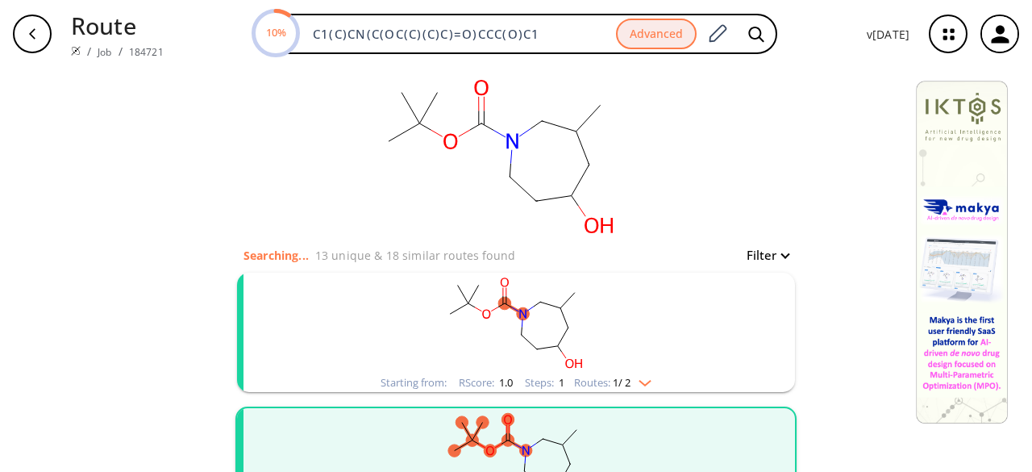
click at [481, 298] on rect "clusters" at bounding box center [515, 323] width 419 height 101
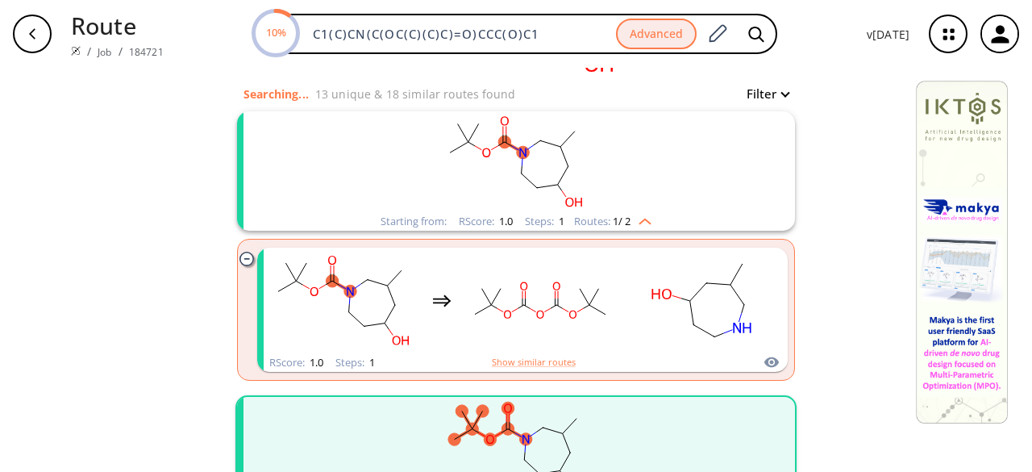
scroll to position [242, 0]
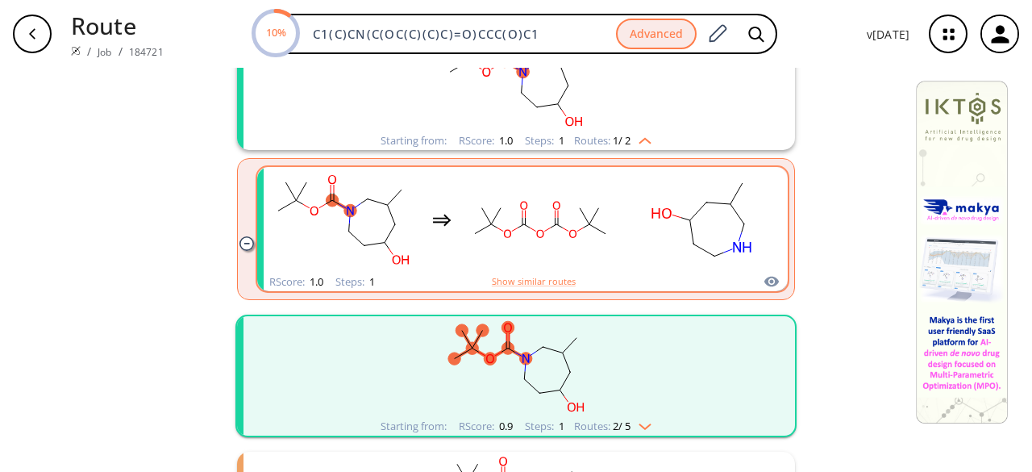
click at [496, 228] on rect "clusters" at bounding box center [540, 219] width 145 height 101
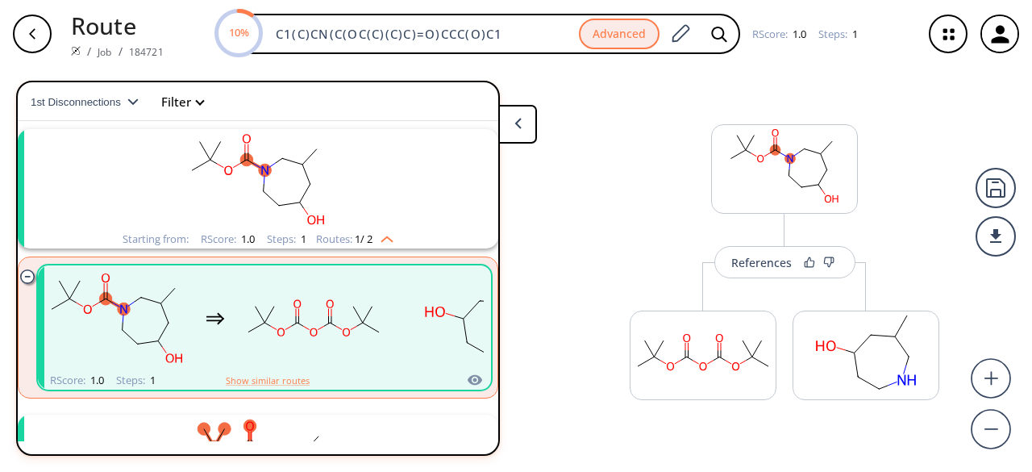
scroll to position [36, 0]
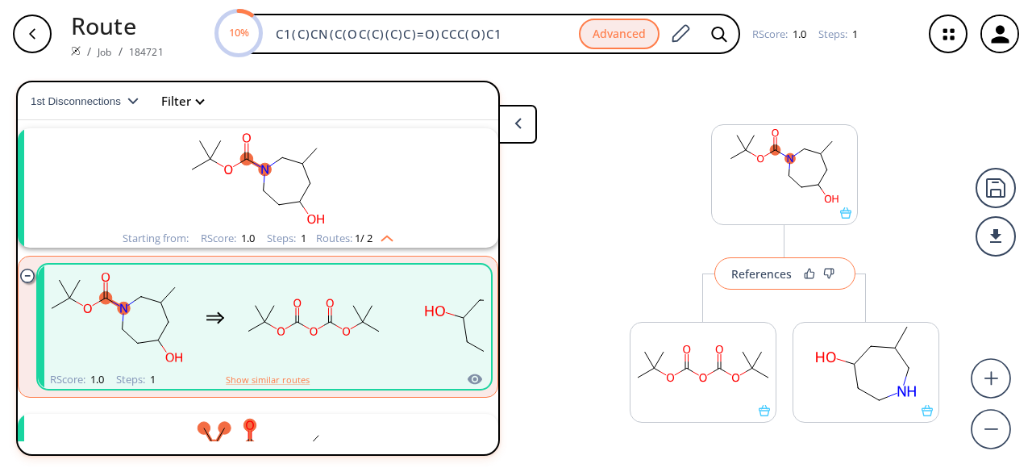
click at [785, 270] on button "References" at bounding box center [784, 273] width 141 height 32
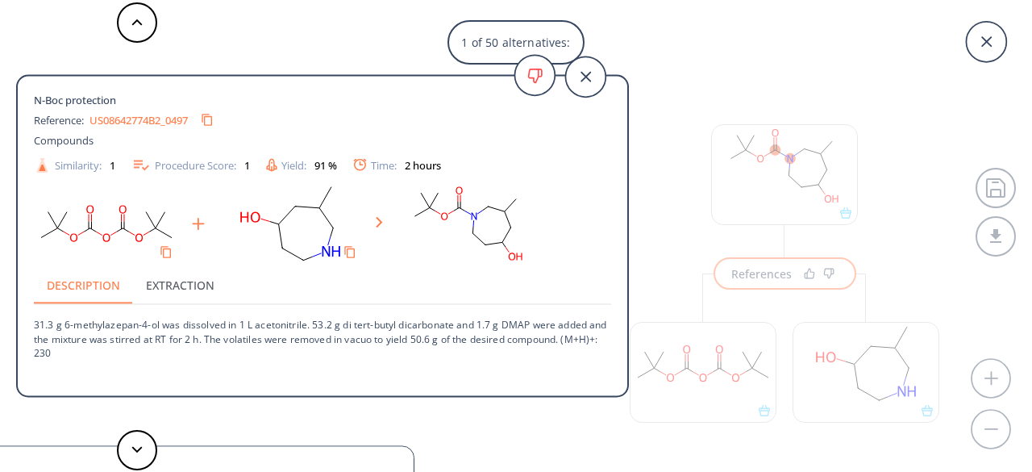
drag, startPoint x: 124, startPoint y: 114, endPoint x: 379, endPoint y: 115, distance: 254.8
click at [379, 115] on div "Reference: US08642774B2_0497" at bounding box center [293, 120] width 519 height 26
click at [214, 118] on icon "Copy to clipboard" at bounding box center [206, 119] width 15 height 15
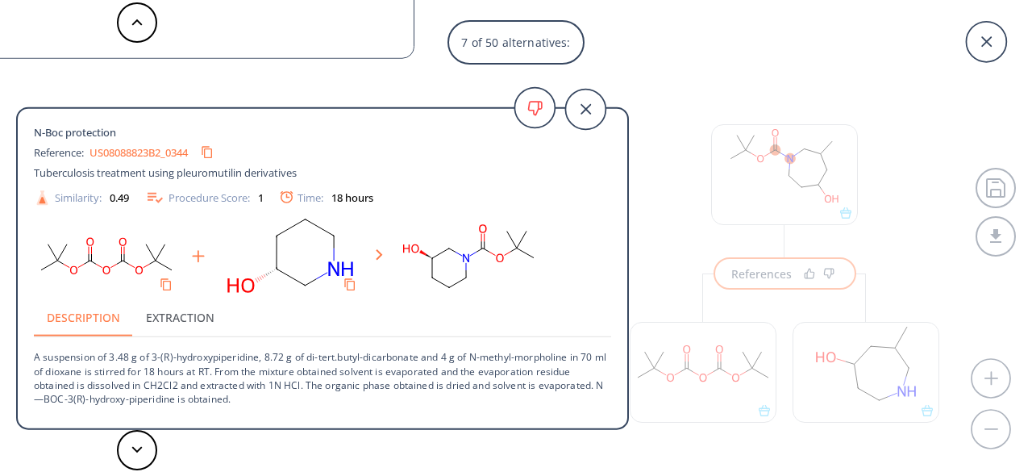
scroll to position [16, 0]
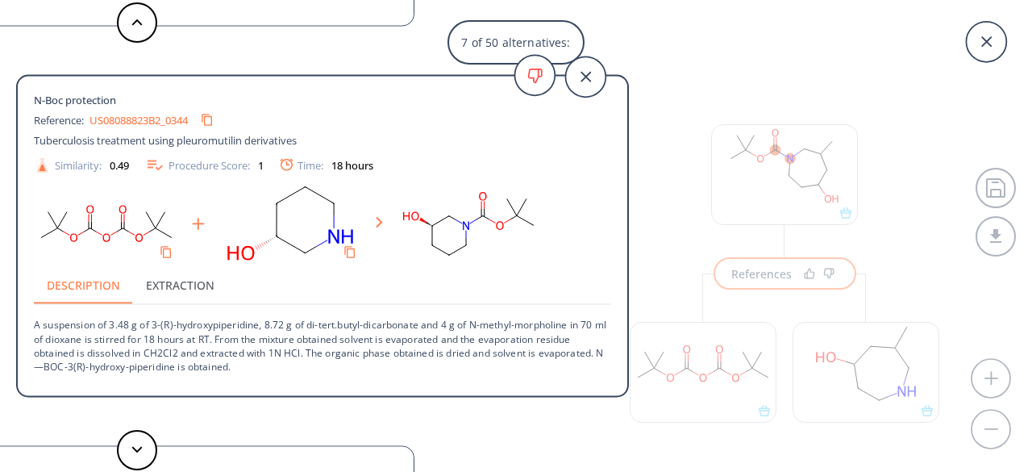
click at [664, 195] on div "7 of 50 alternatives: N-Boc protection Reference: US08642774B2_0497 Compounds S…" at bounding box center [516, 236] width 1032 height 472
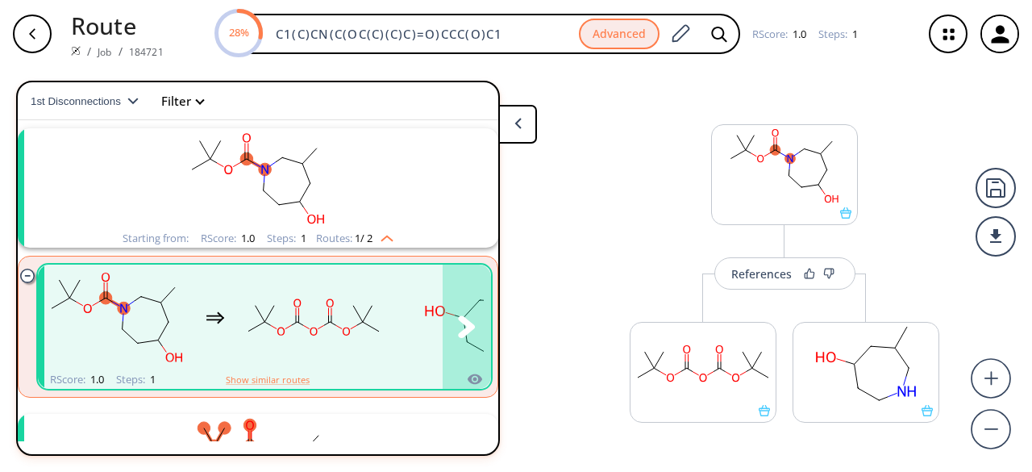
click at [361, 298] on rect "clusters" at bounding box center [313, 317] width 145 height 101
click at [376, 298] on rect "clusters" at bounding box center [313, 317] width 145 height 101
click at [335, 209] on rect "clusters" at bounding box center [257, 178] width 419 height 101
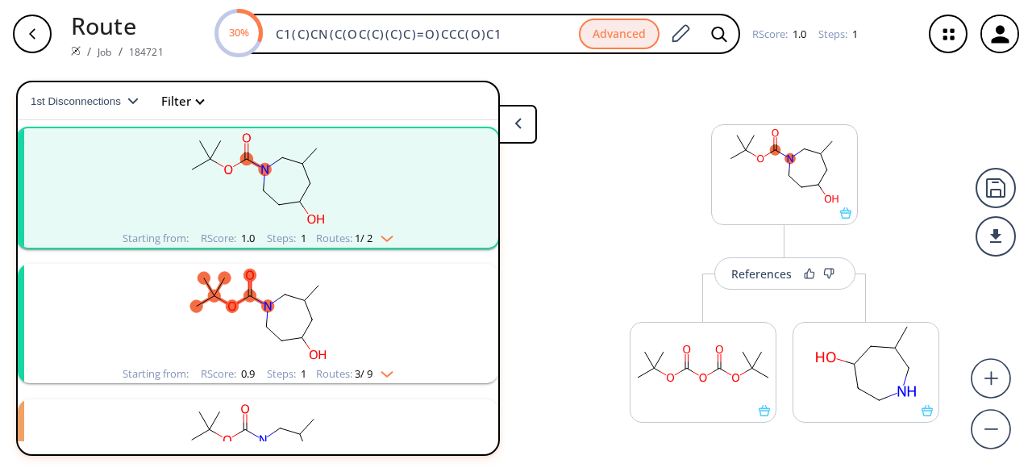
click at [340, 298] on rect "clusters" at bounding box center [257, 314] width 419 height 101
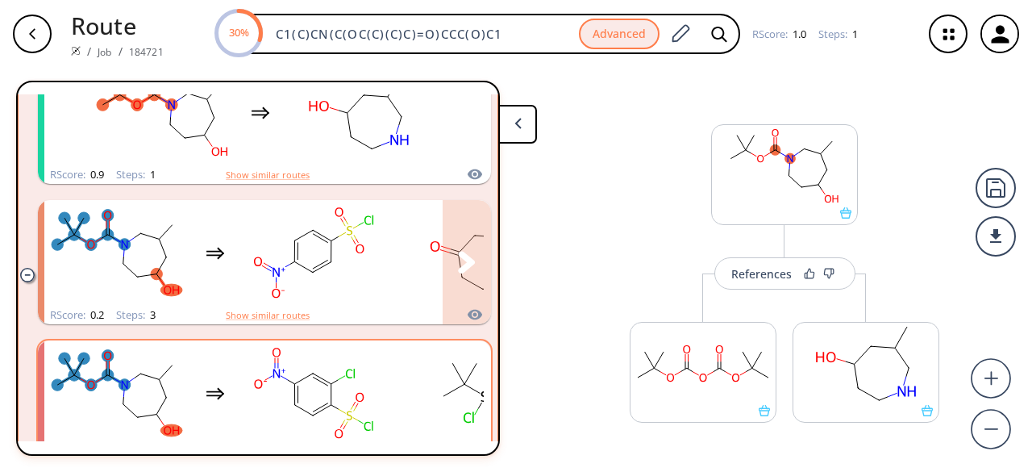
scroll to position [359, 0]
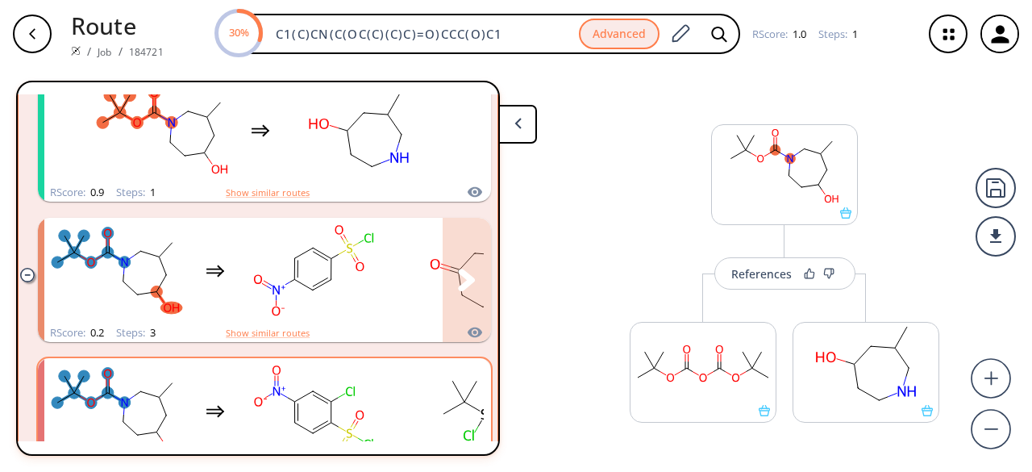
click at [328, 298] on rect "clusters" at bounding box center [313, 270] width 145 height 101
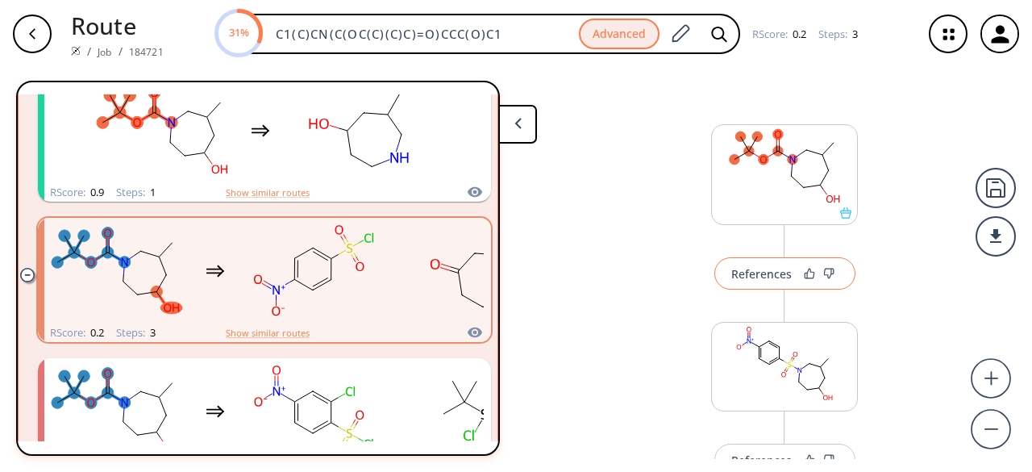
click at [735, 278] on div "References" at bounding box center [761, 274] width 60 height 10
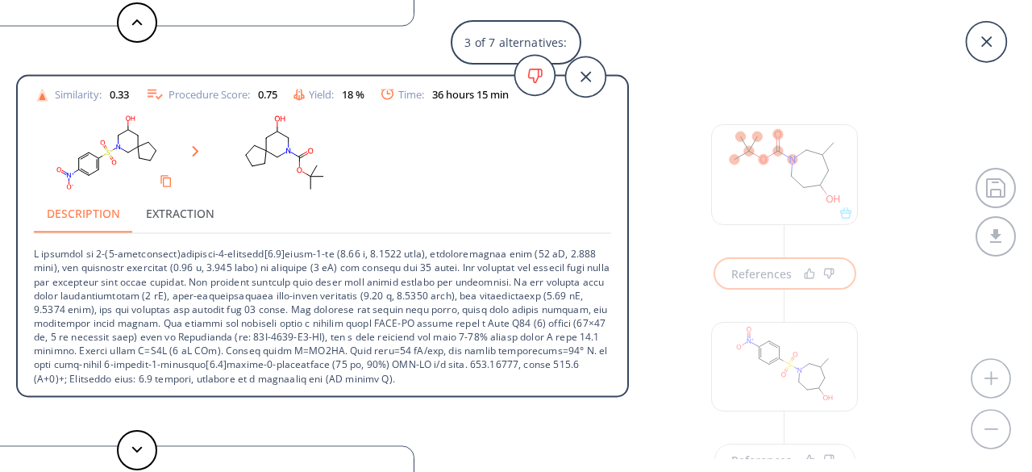
scroll to position [56, 0]
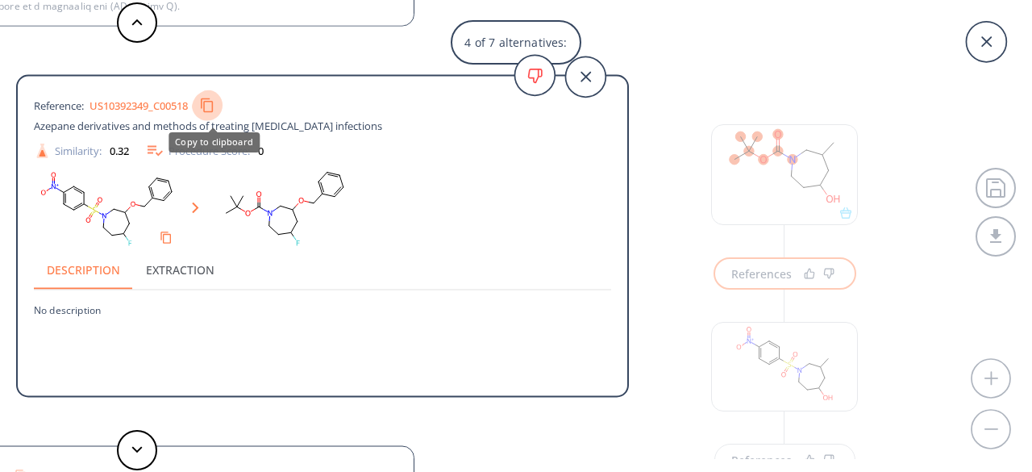
click at [214, 109] on icon "Copy to clipboard" at bounding box center [206, 105] width 15 height 15
